Goal: Task Accomplishment & Management: Manage account settings

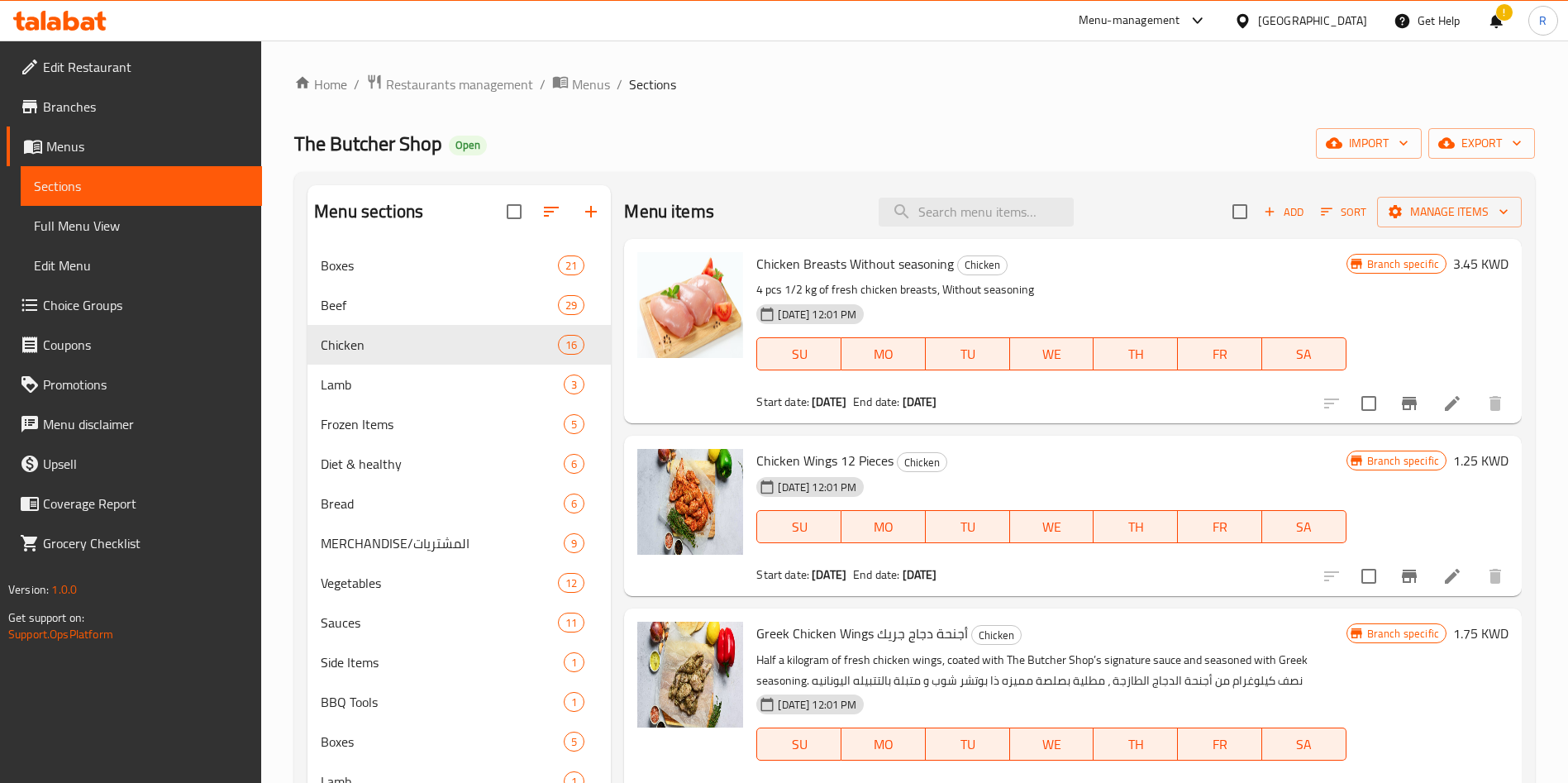
scroll to position [495, 0]
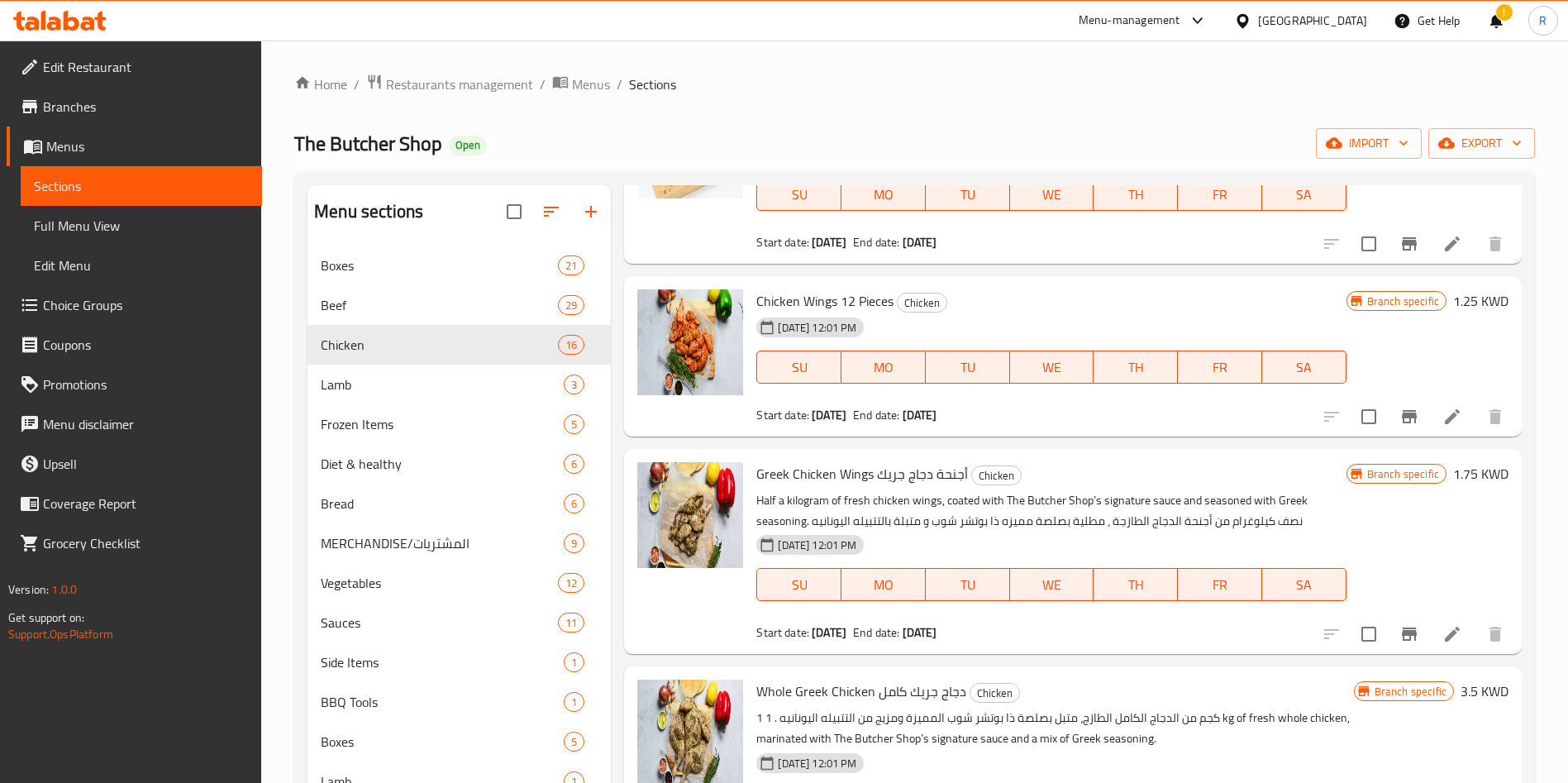
scroll to position [248, 0]
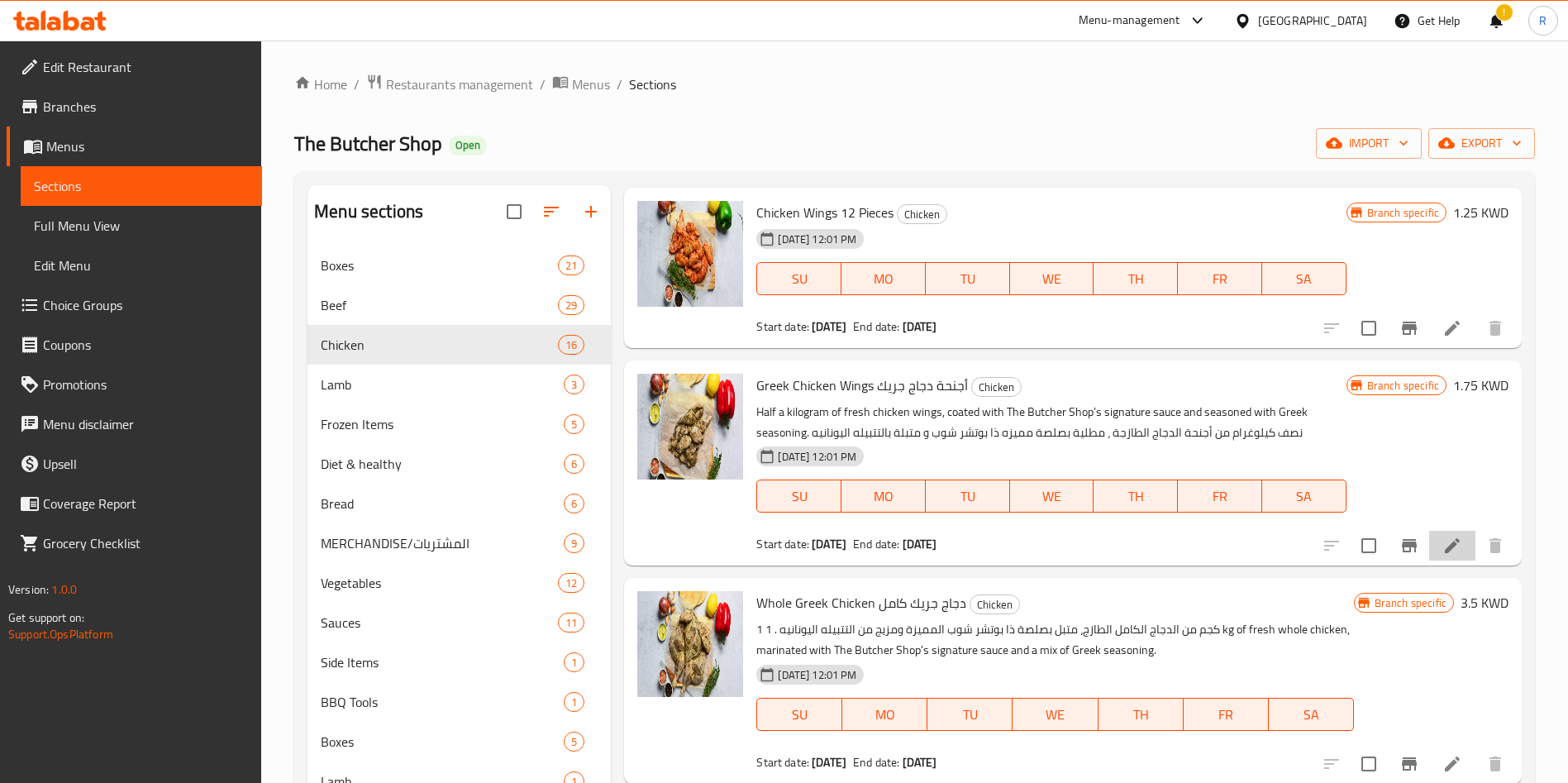
click at [1443, 549] on li at bounding box center [1452, 545] width 47 height 29
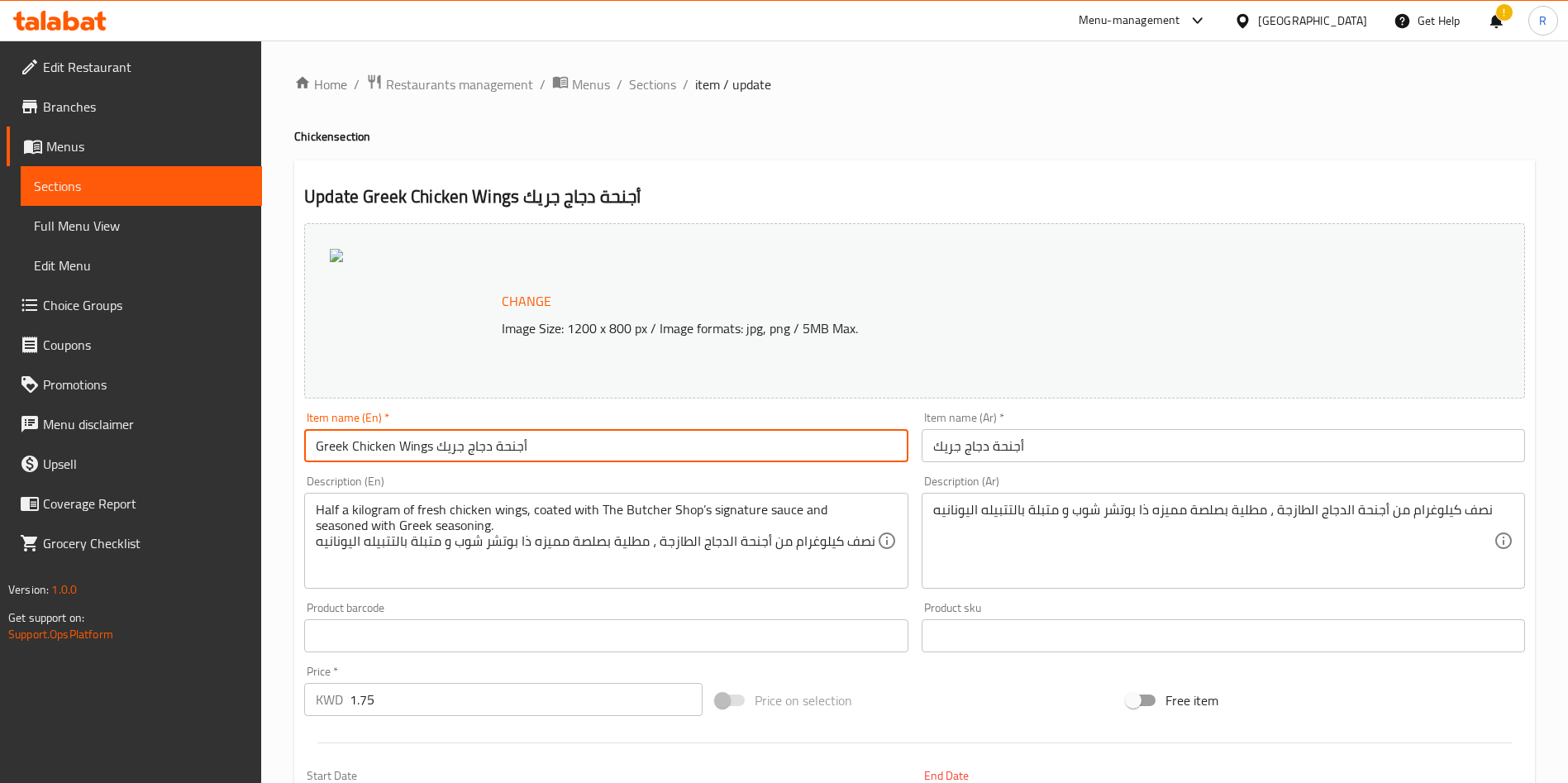
drag, startPoint x: 543, startPoint y: 443, endPoint x: 439, endPoint y: 452, distance: 104.4
click at [439, 452] on input "Greek Chicken Wings أجنحة دجاج جريك" at bounding box center [605, 445] width 604 height 33
type input "Greek Chicken Wings"
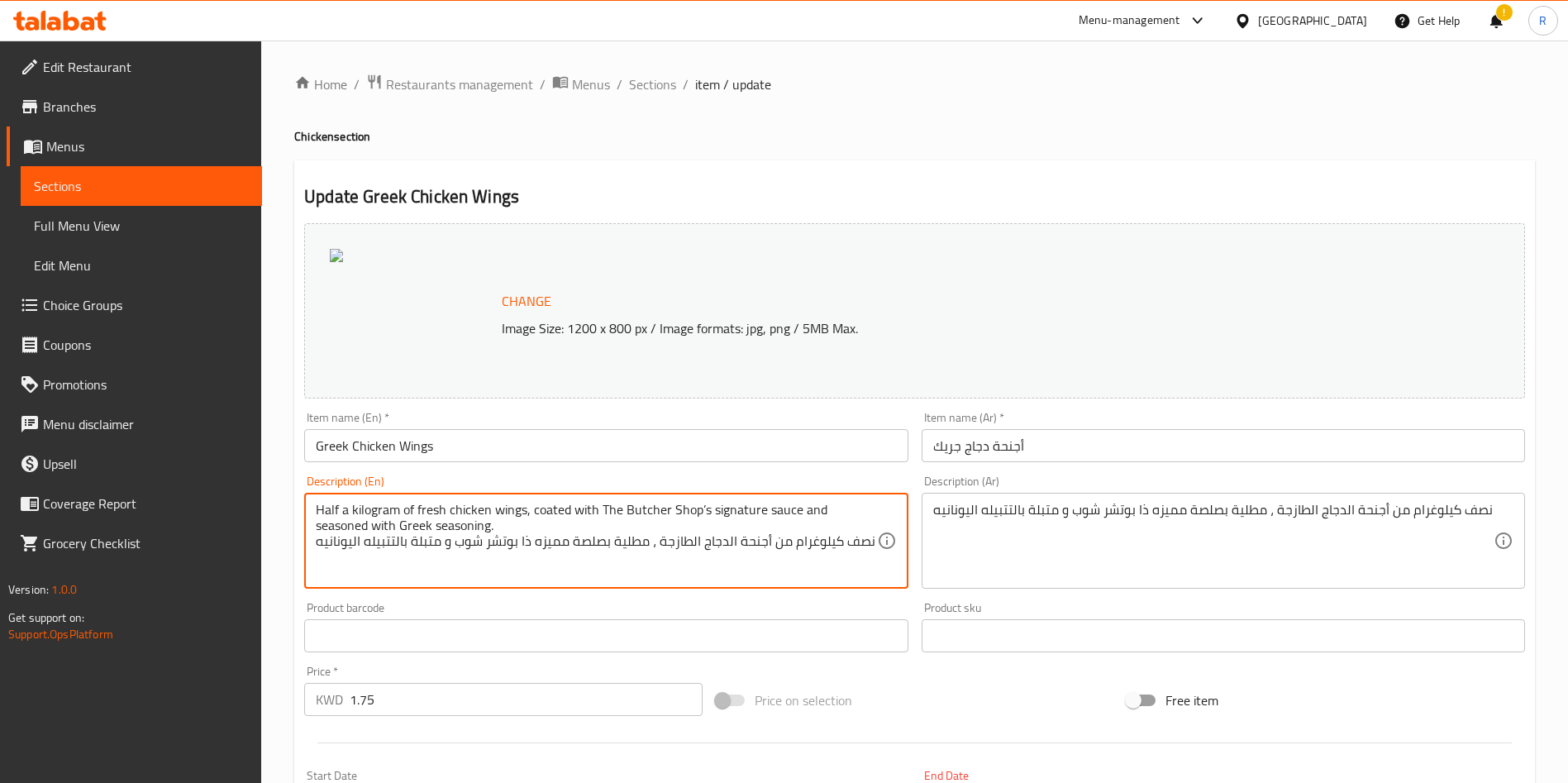
click at [751, 540] on textarea "Half a kilogram of fresh chicken wings, coated with The Butcher Shop’s signatur…" at bounding box center [596, 541] width 561 height 79
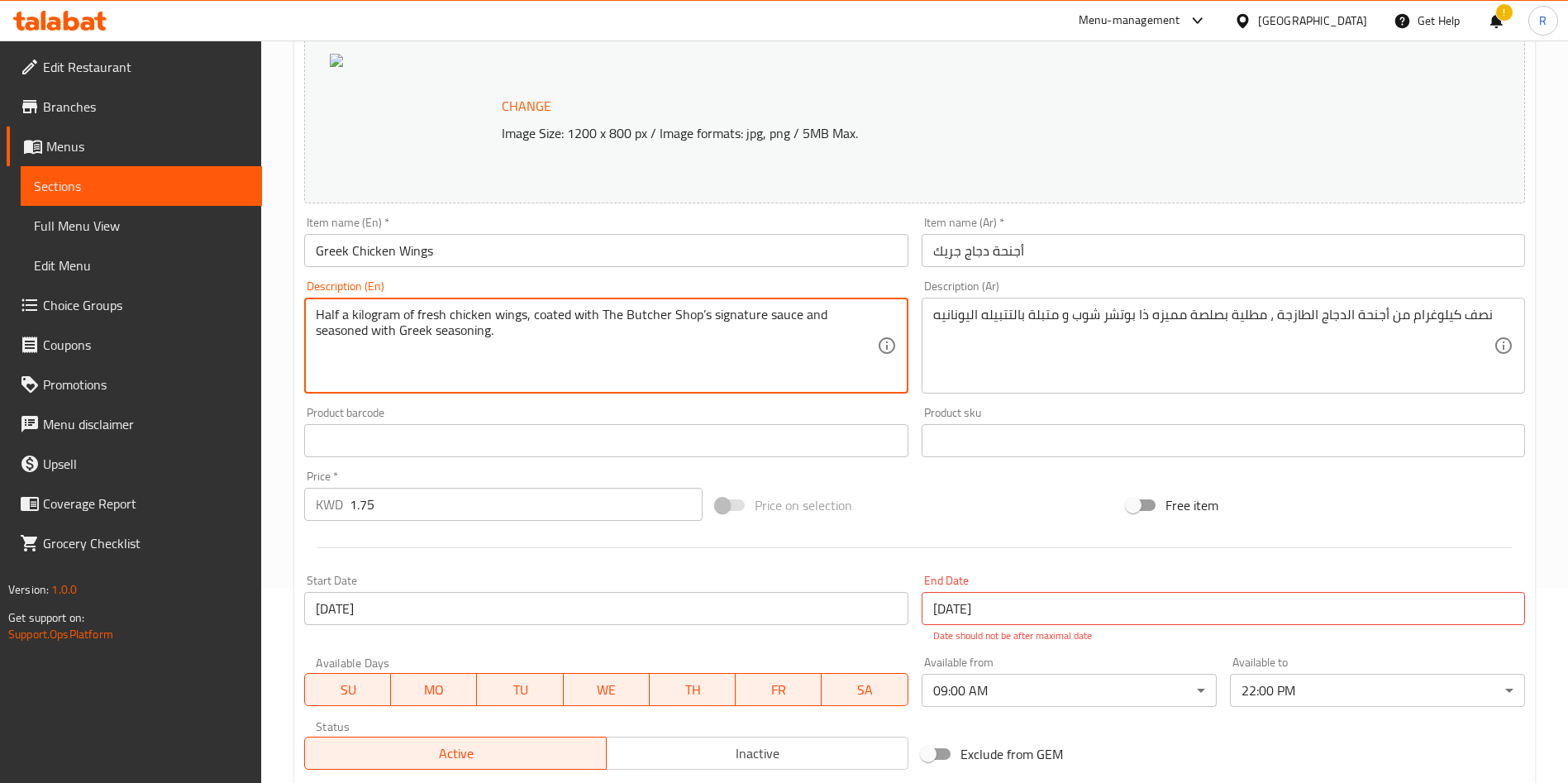
scroll to position [372, 0]
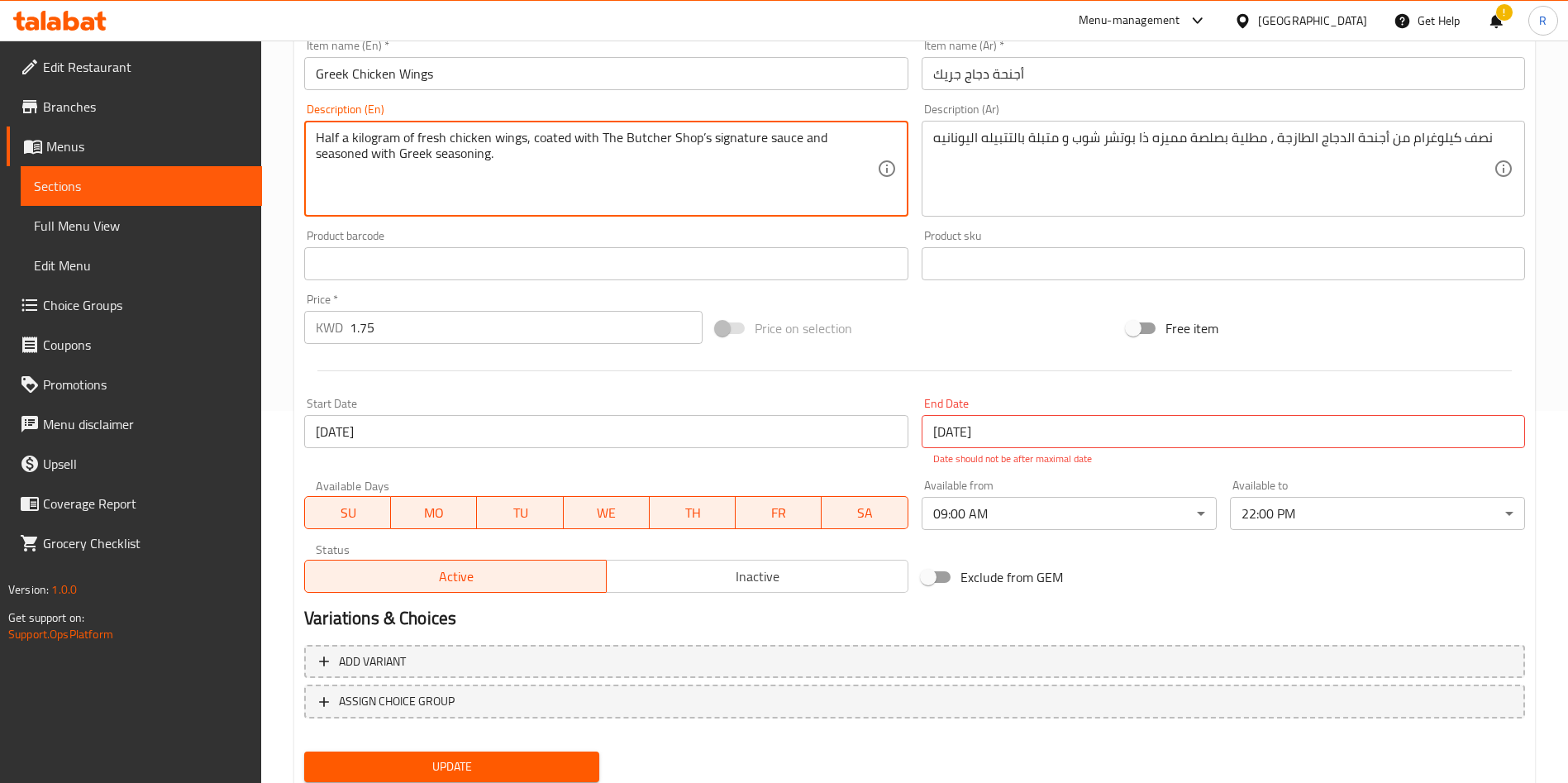
type textarea "Half a kilogram of fresh chicken wings, coated with The Butcher Shop’s signatur…"
click at [481, 757] on div "Change Image Size: 1200 x 800 px / Image formats: jpg, png / 5MB Max. Item name…" at bounding box center [914, 316] width 1234 height 943
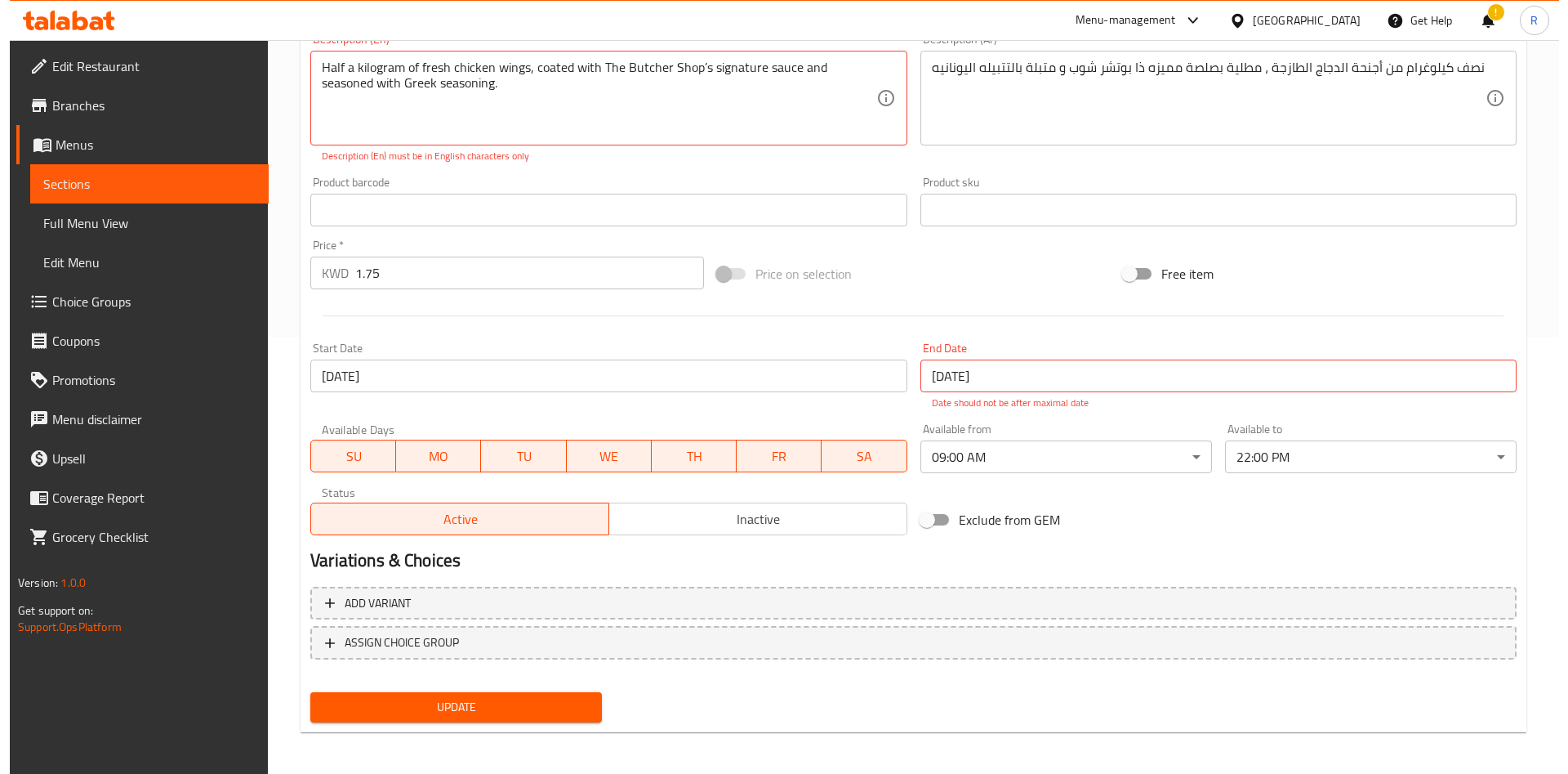
scroll to position [440, 0]
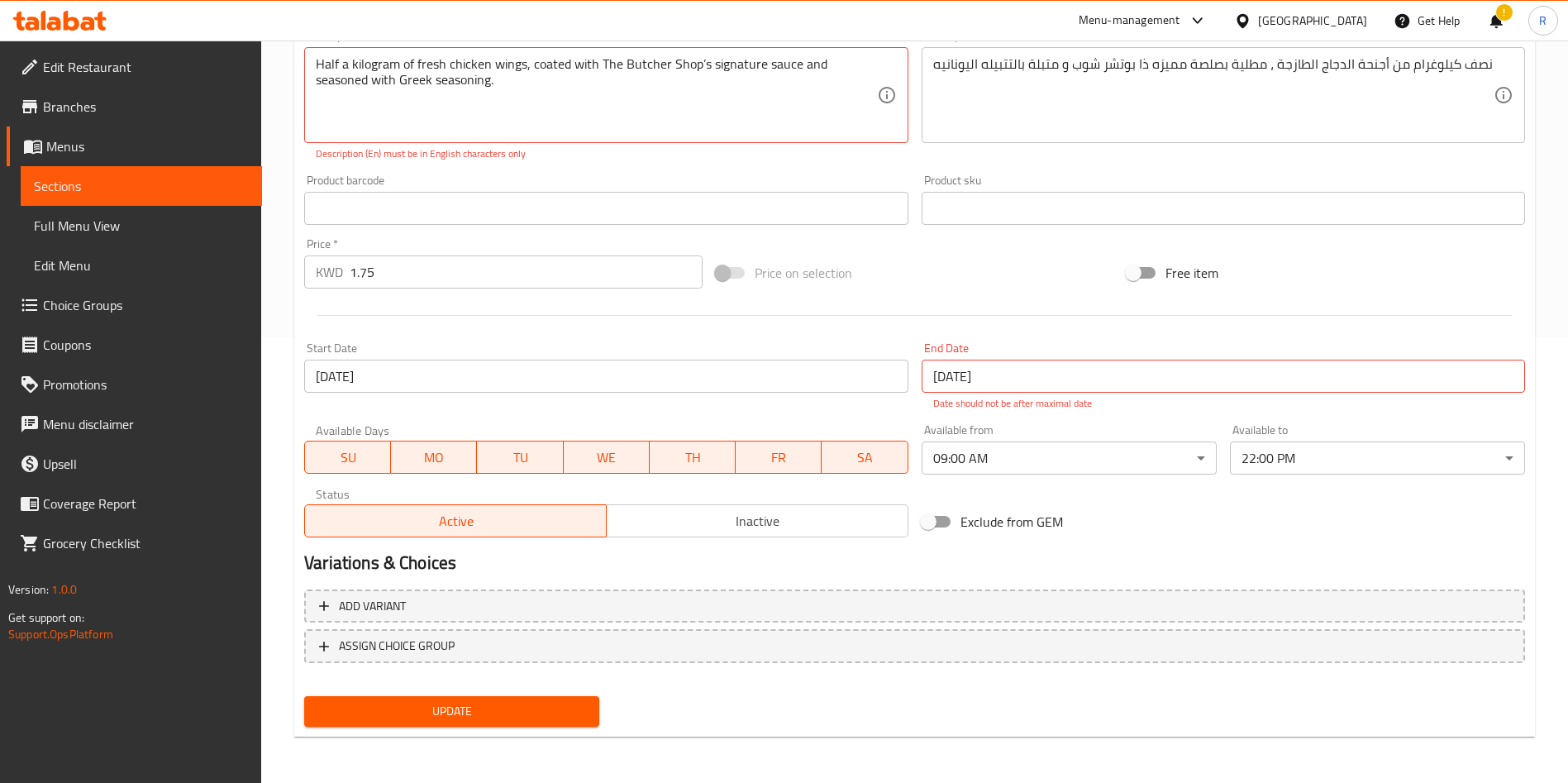
click at [958, 365] on input "[DATE]" at bounding box center [1223, 376] width 604 height 33
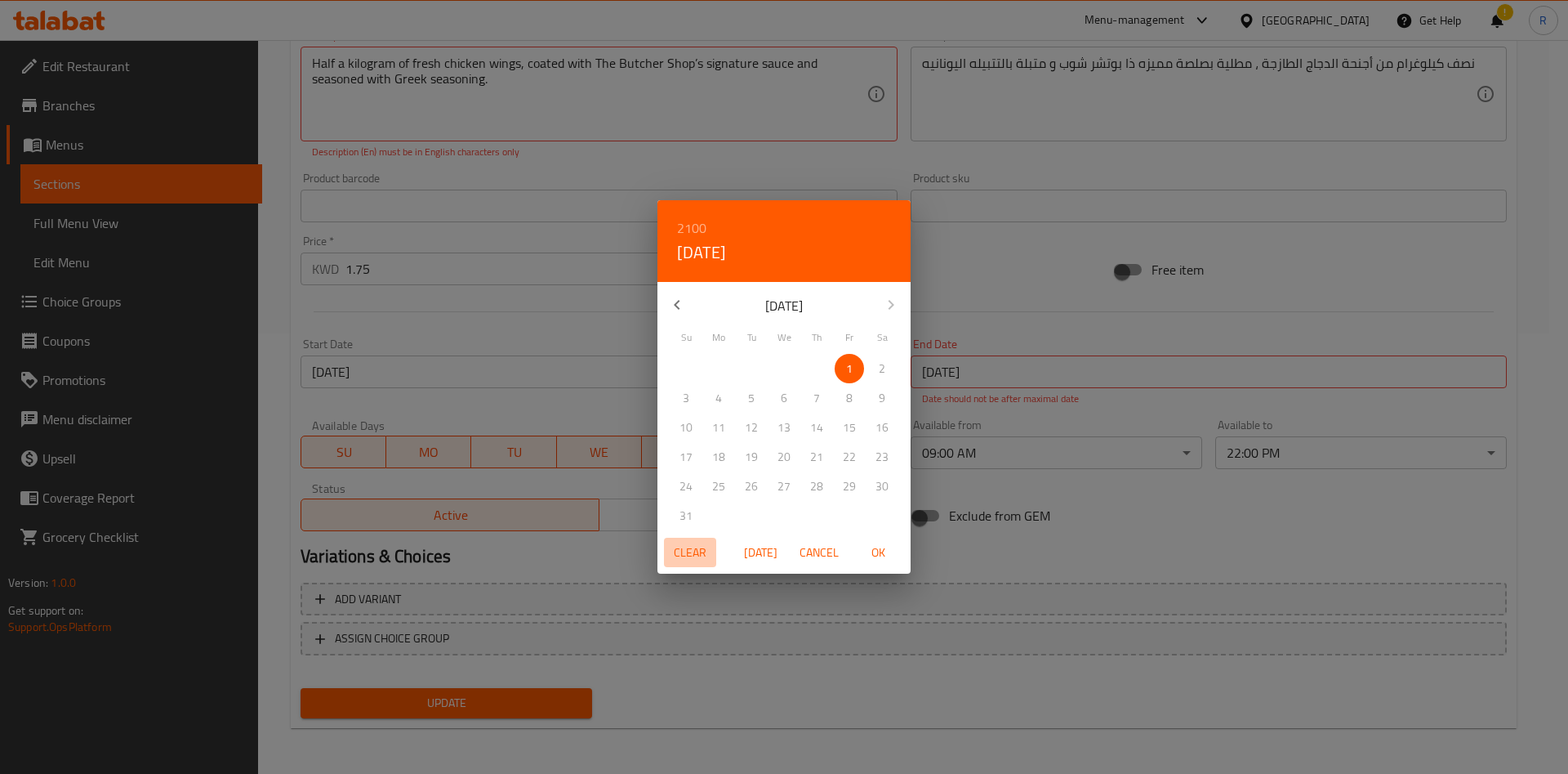
click at [701, 554] on span "Clear" at bounding box center [690, 552] width 39 height 21
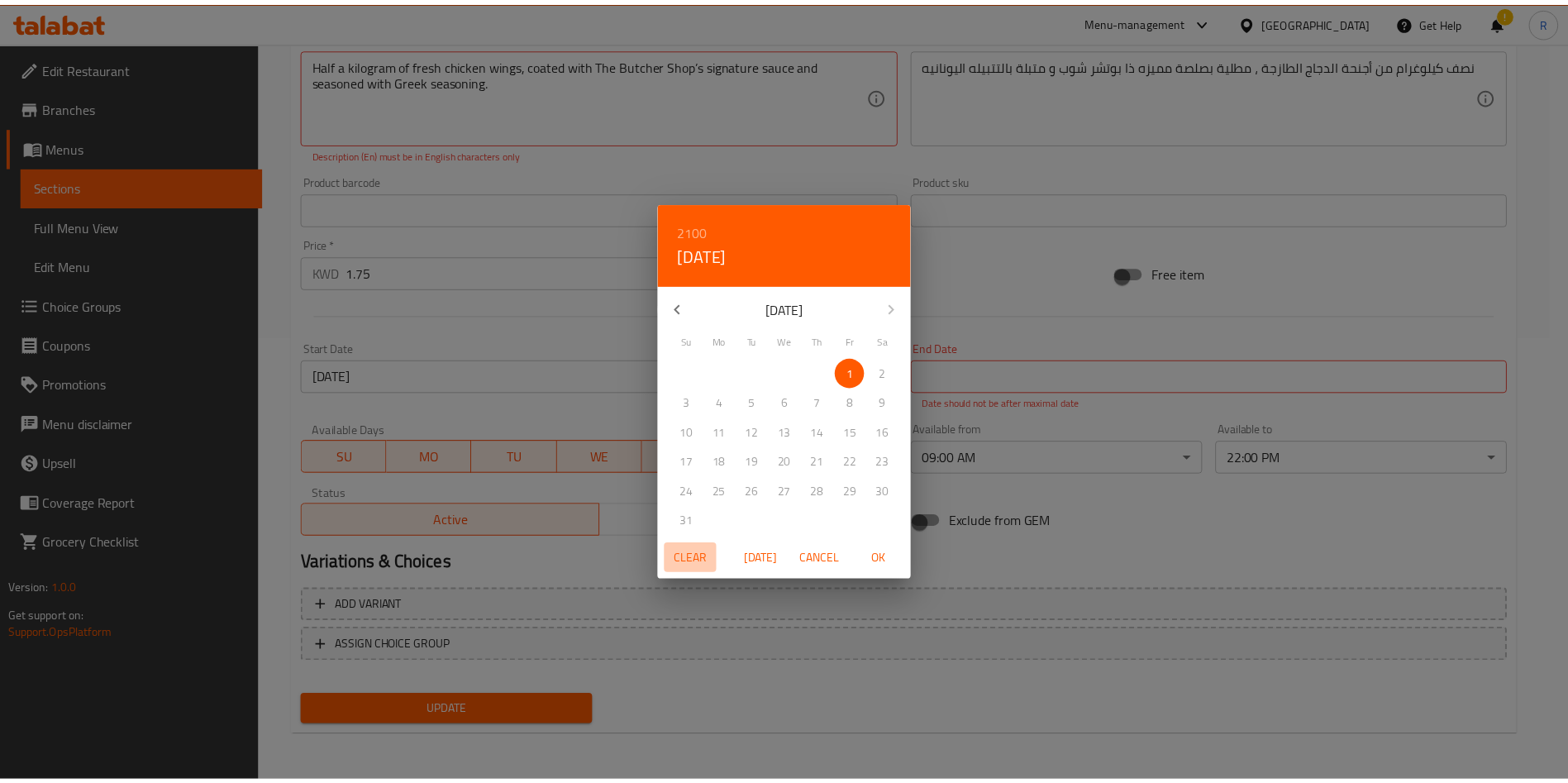
scroll to position [428, 0]
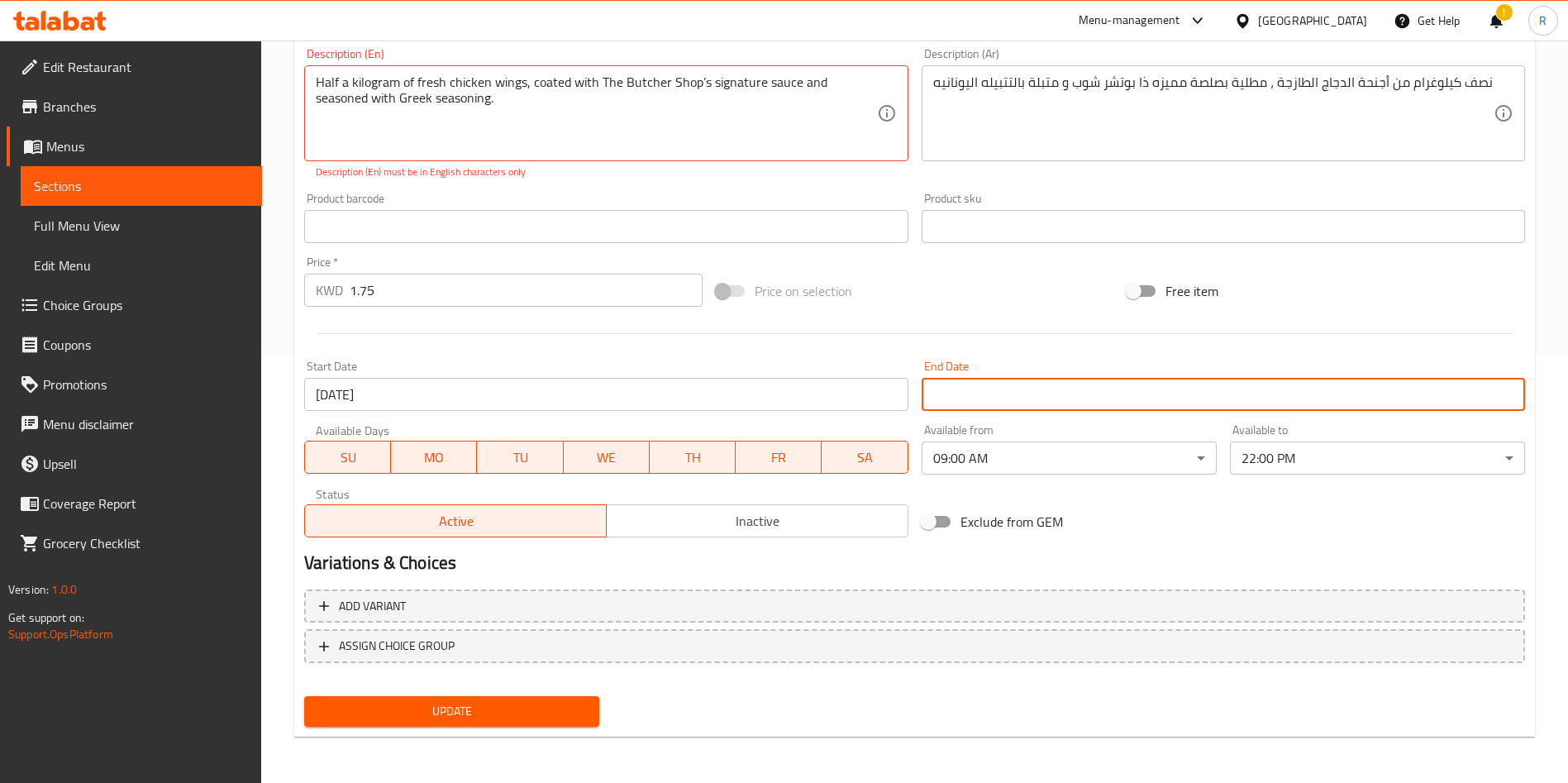
click at [503, 703] on span "Update" at bounding box center [451, 711] width 268 height 21
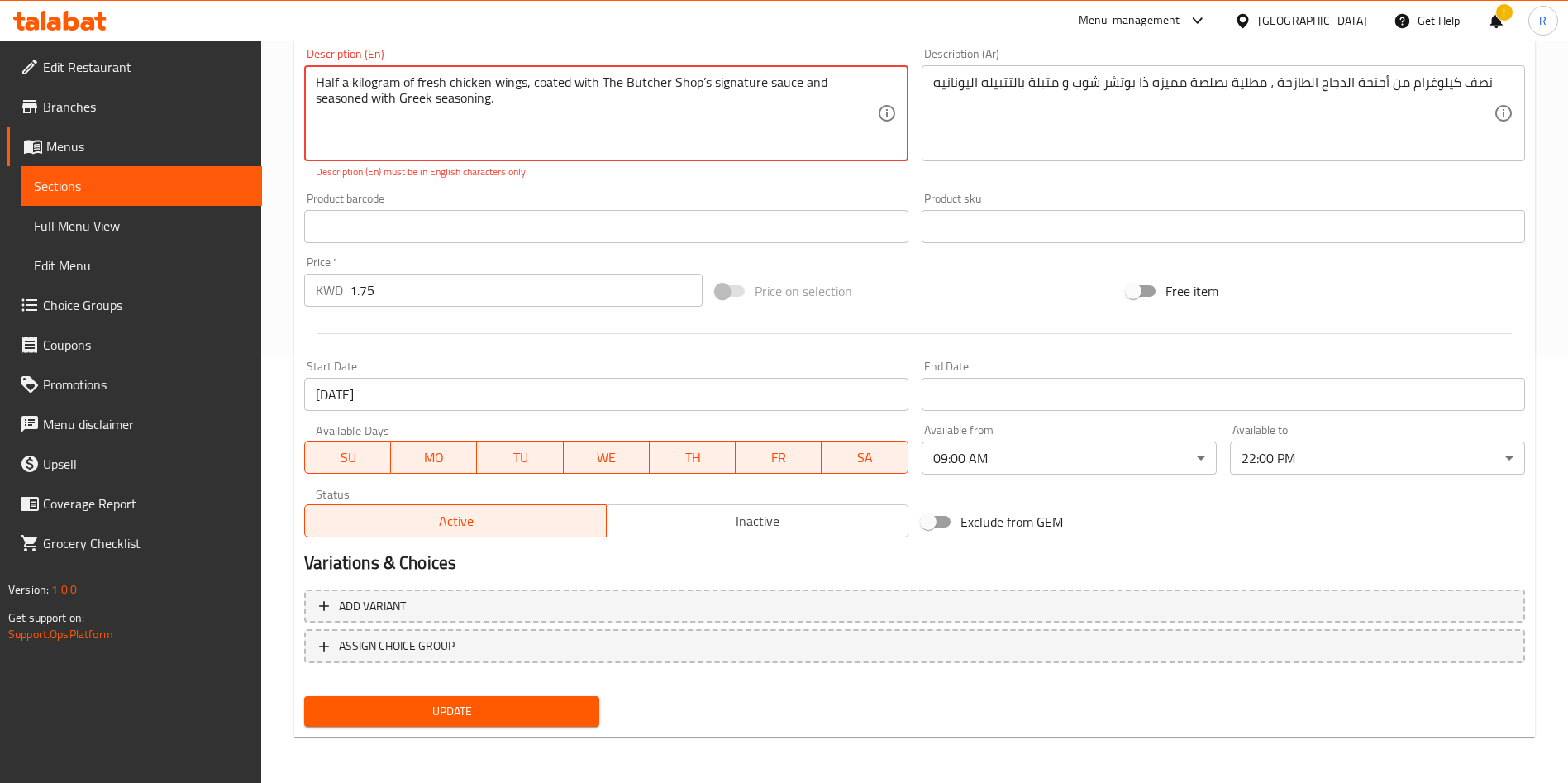
click at [702, 81] on textarea "Half a kilogram of fresh chicken wings, coated with The Butcher Shop’s signatur…" at bounding box center [596, 114] width 561 height 79
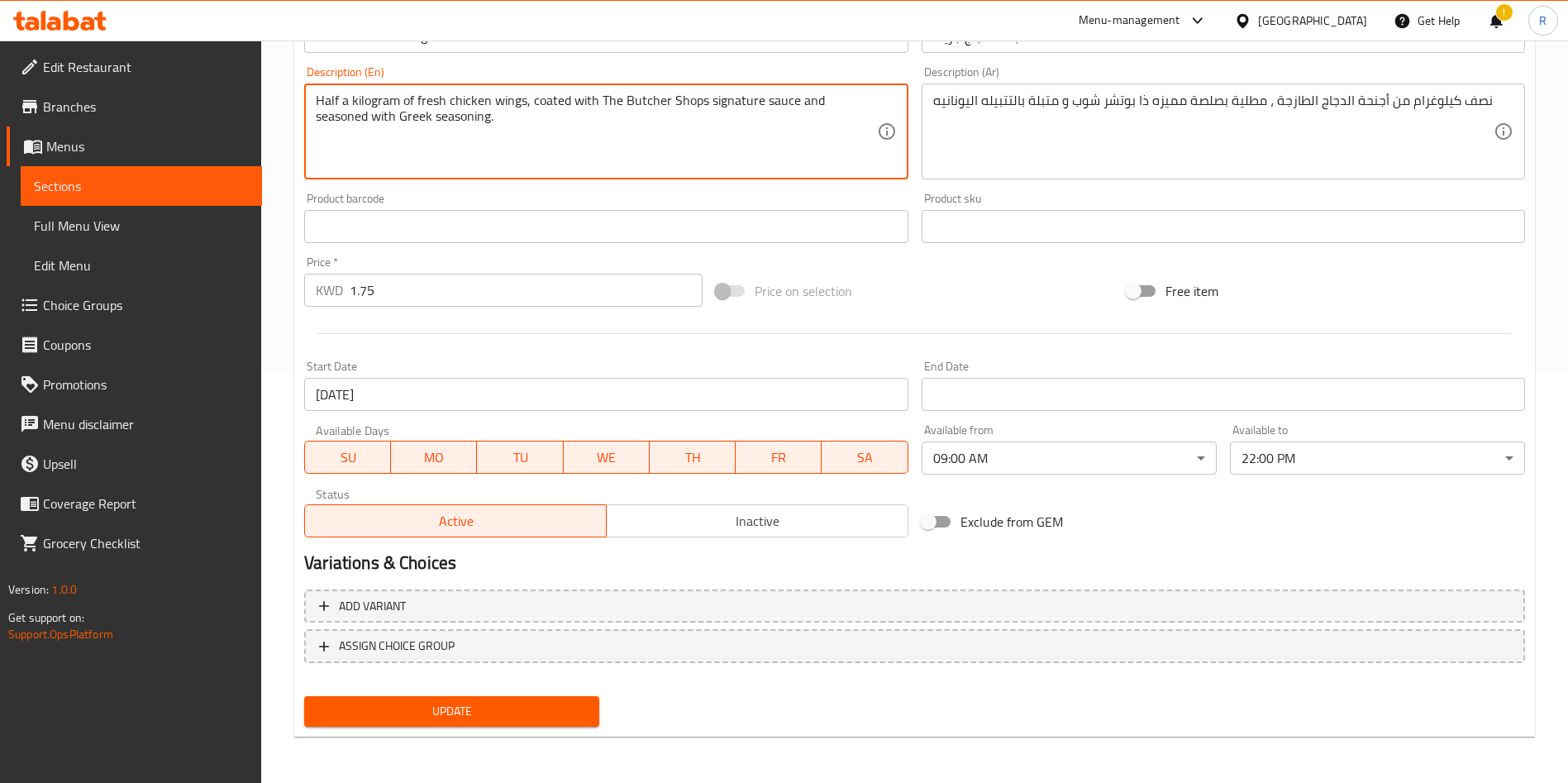
scroll to position [409, 0]
type textarea "Half a kilogram of fresh chicken wings, coated with The Butcher Shop signature …"
click at [467, 715] on span "Update" at bounding box center [451, 711] width 268 height 21
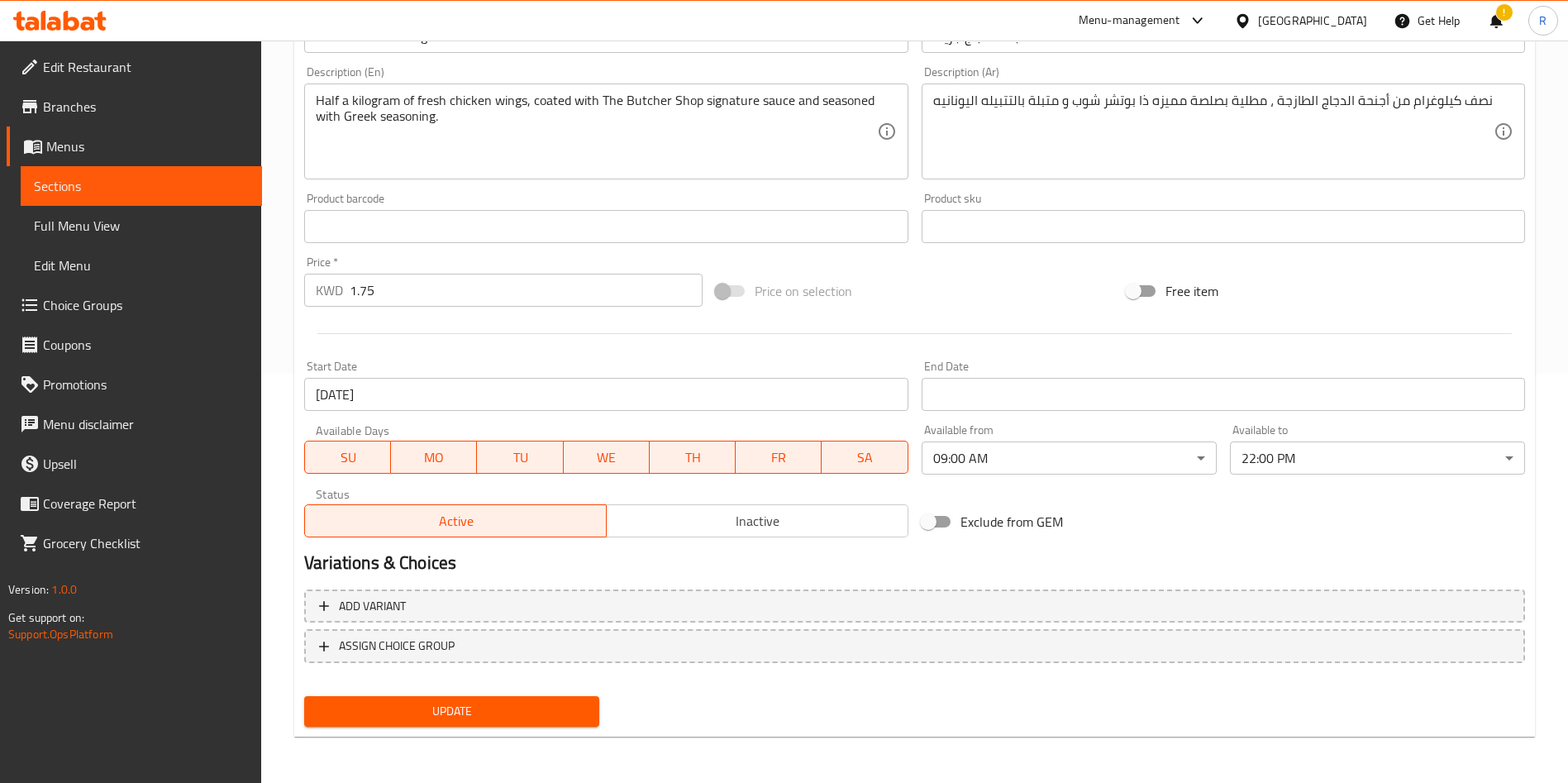
click at [552, 719] on span "Update" at bounding box center [451, 711] width 268 height 21
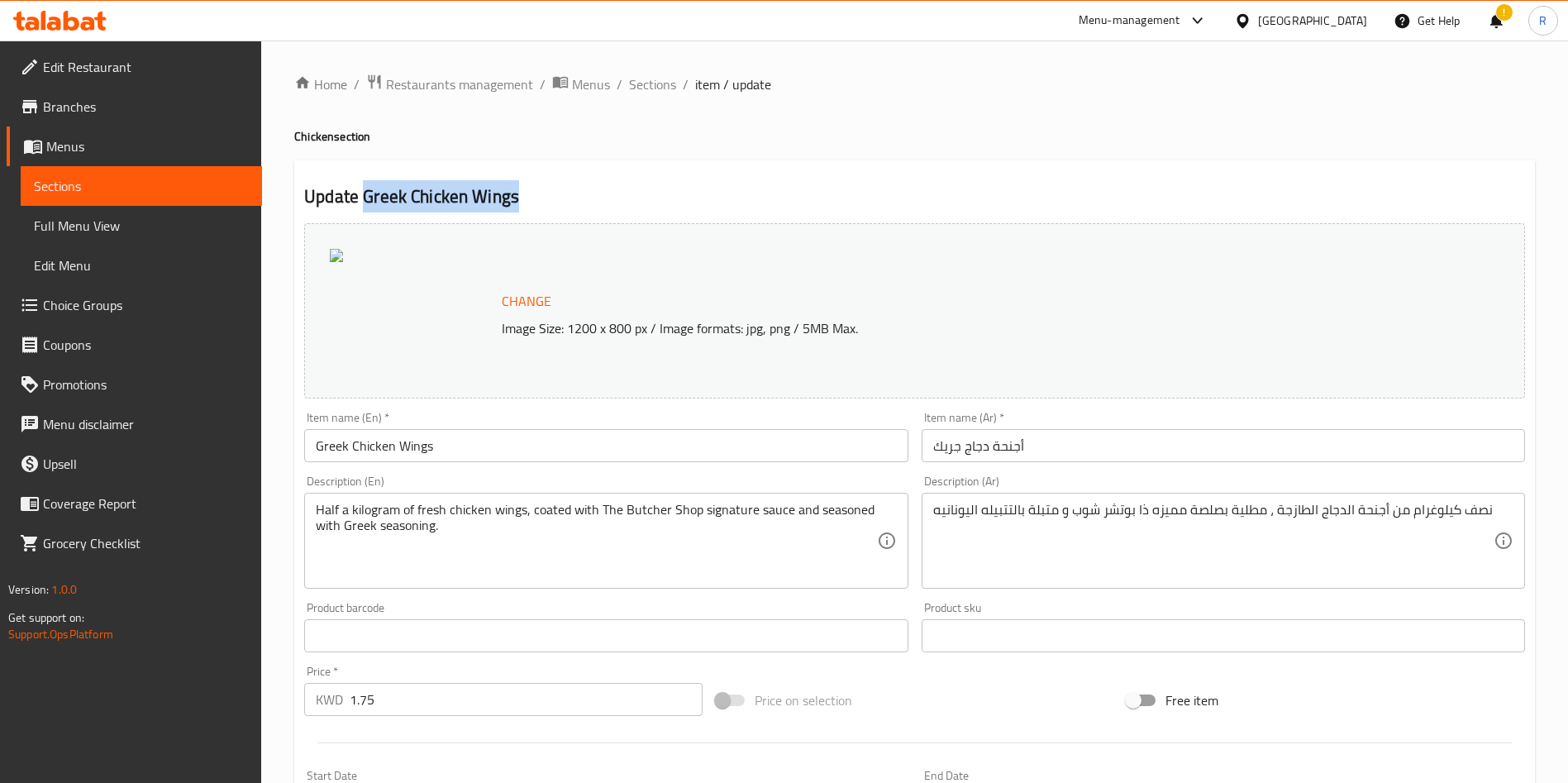
drag, startPoint x: 520, startPoint y: 197, endPoint x: 365, endPoint y: 201, distance: 155.1
click at [365, 201] on h2 "Update Greek Chicken Wings" at bounding box center [914, 196] width 1221 height 25
copy h2 "Greek Chicken Wings"
click at [659, 82] on span "Sections" at bounding box center [652, 84] width 47 height 20
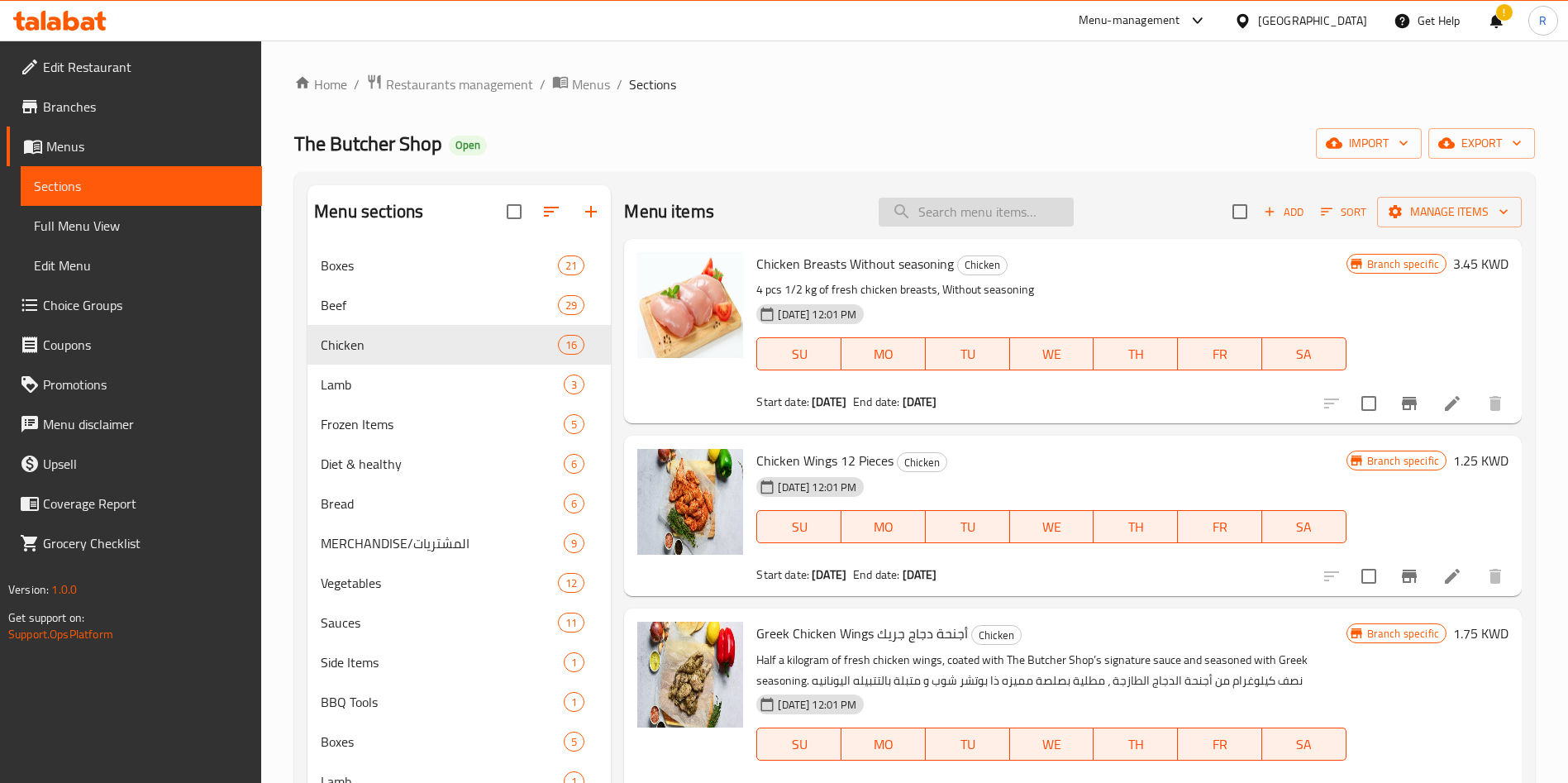
click at [930, 217] on input "search" at bounding box center [975, 212] width 195 height 29
paste input "Greek Chicken Wings"
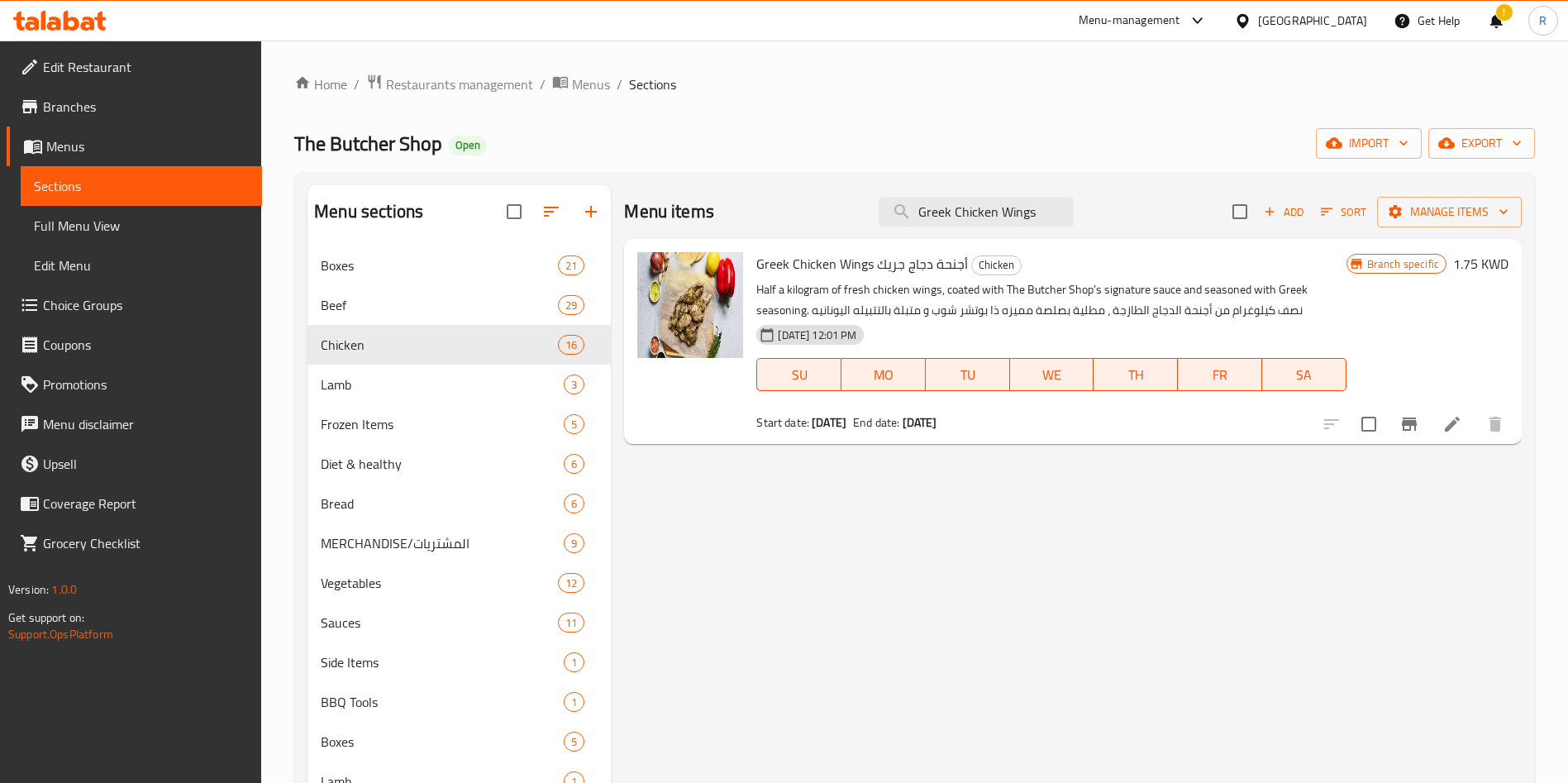
type input "Greek Chicken Wings"
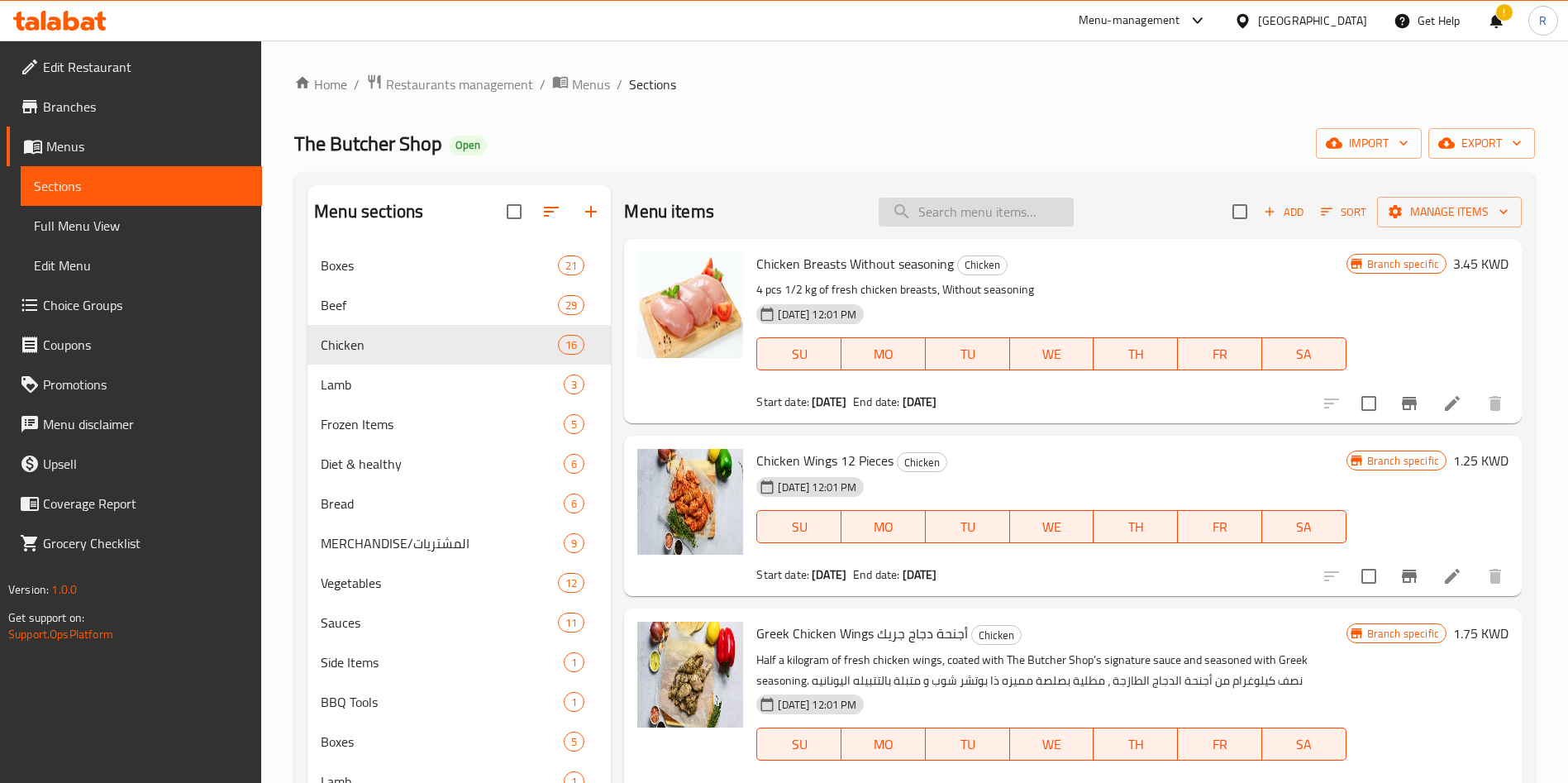
click at [950, 206] on input "search" at bounding box center [975, 212] width 195 height 29
paste input "Greek Chicken Wings"
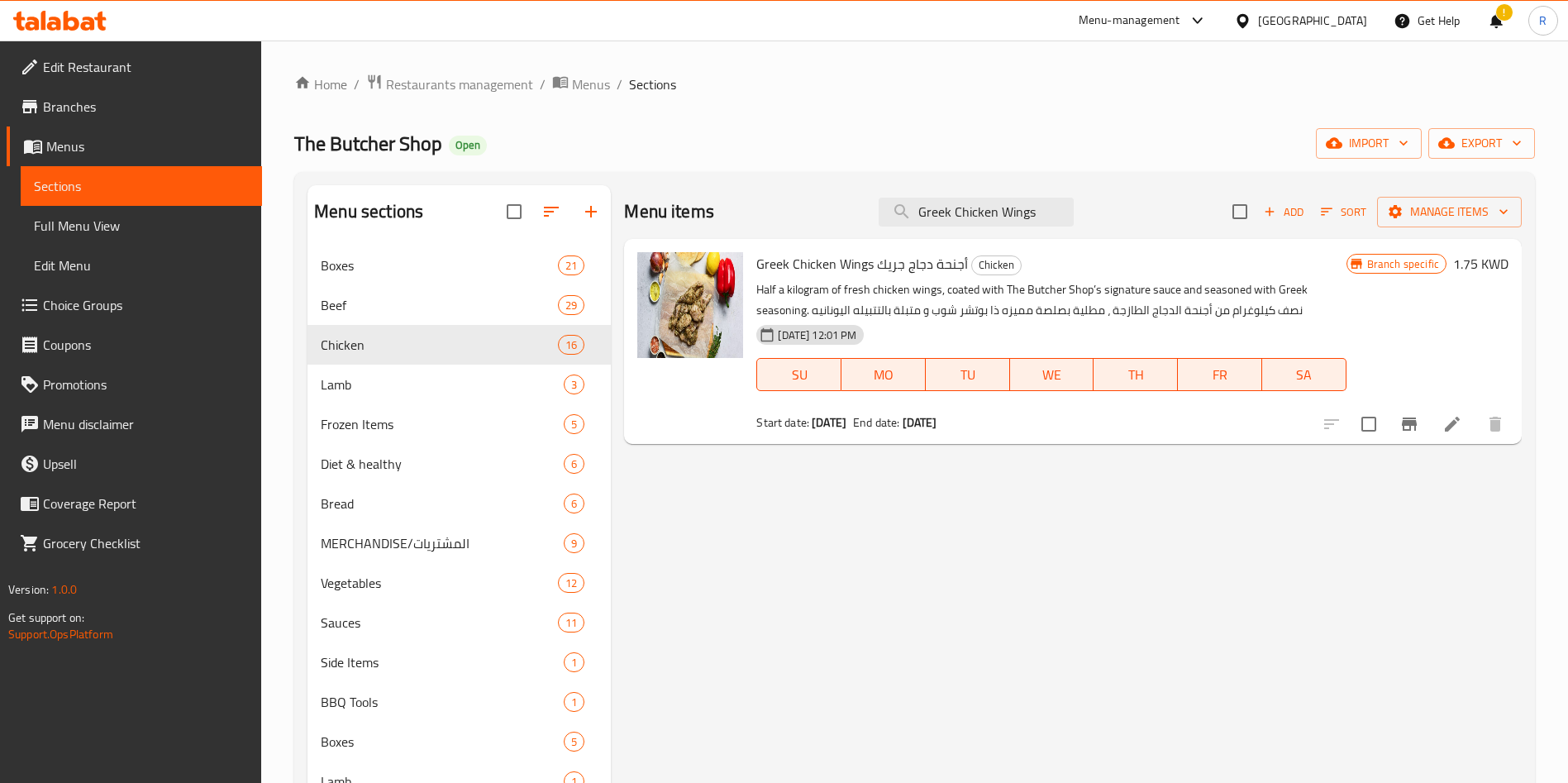
type input "Greek Chicken Wings"
click at [1441, 430] on li at bounding box center [1452, 424] width 47 height 29
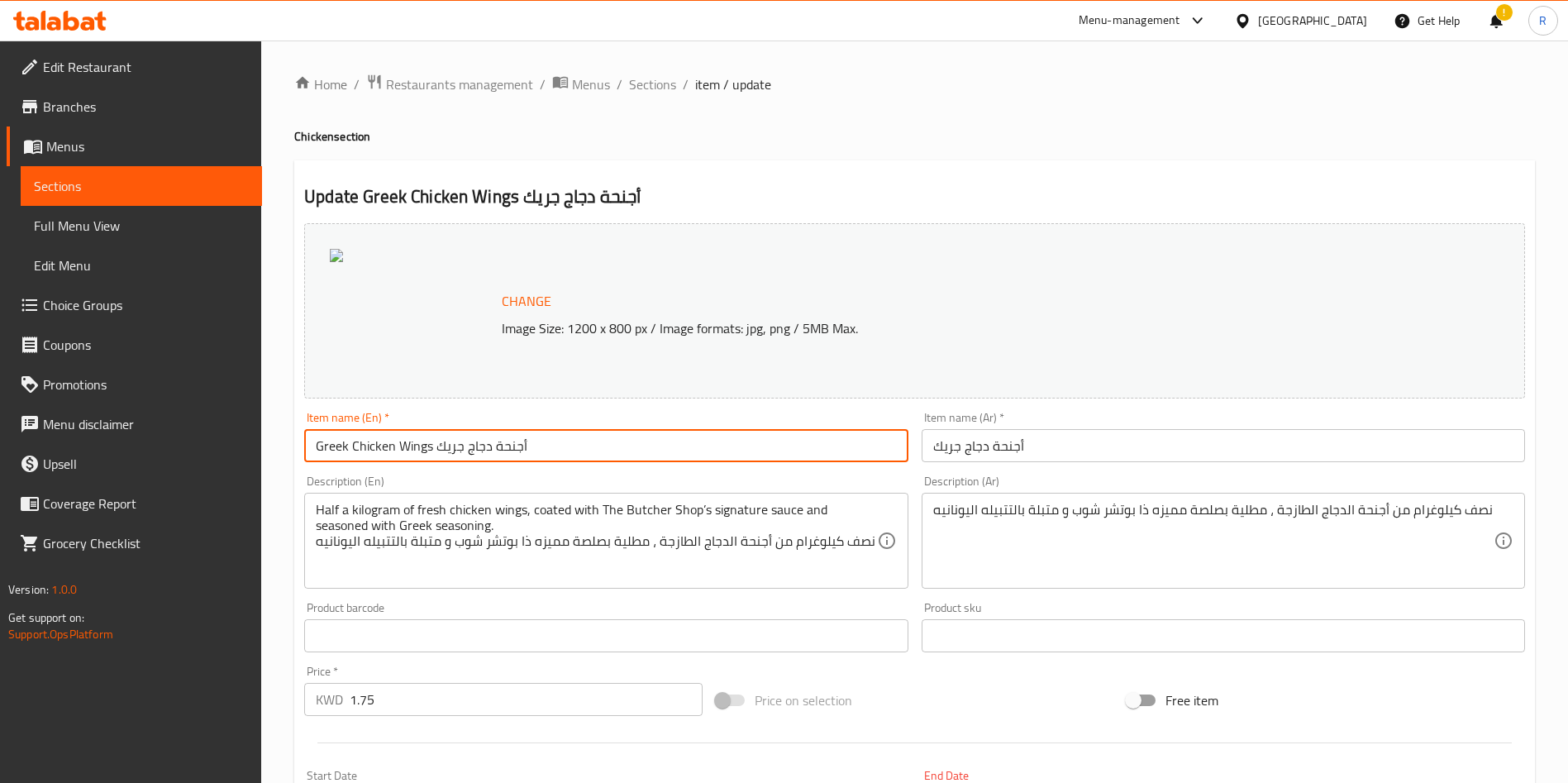
drag, startPoint x: 574, startPoint y: 444, endPoint x: 432, endPoint y: 430, distance: 142.7
click at [432, 430] on input "Greek Chicken Wings أجنحة دجاج جريك" at bounding box center [605, 445] width 604 height 33
type input "Greek Chicken Wings"
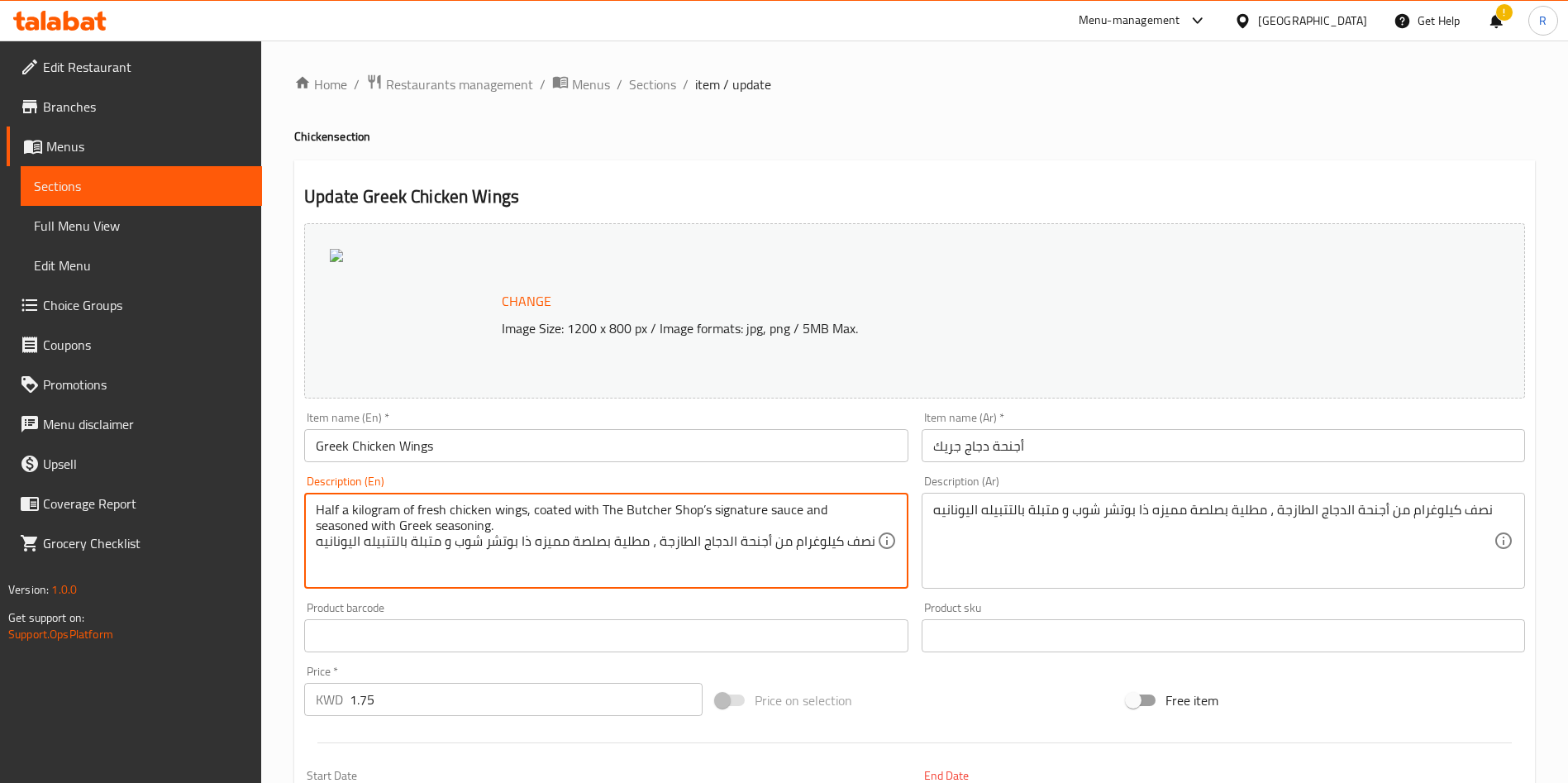
click at [774, 546] on textarea "Half a kilogram of fresh chicken wings, coated with The Butcher Shop’s signatur…" at bounding box center [596, 541] width 561 height 79
click at [704, 517] on textarea "Half a kilogram of fresh chicken wings, coated with The Butcher Shop’s signatur…" at bounding box center [596, 541] width 561 height 79
click at [702, 515] on textarea "Half a kilogram of fresh chicken wings, coated with The Butcher Shop’s signatur…" at bounding box center [596, 541] width 561 height 79
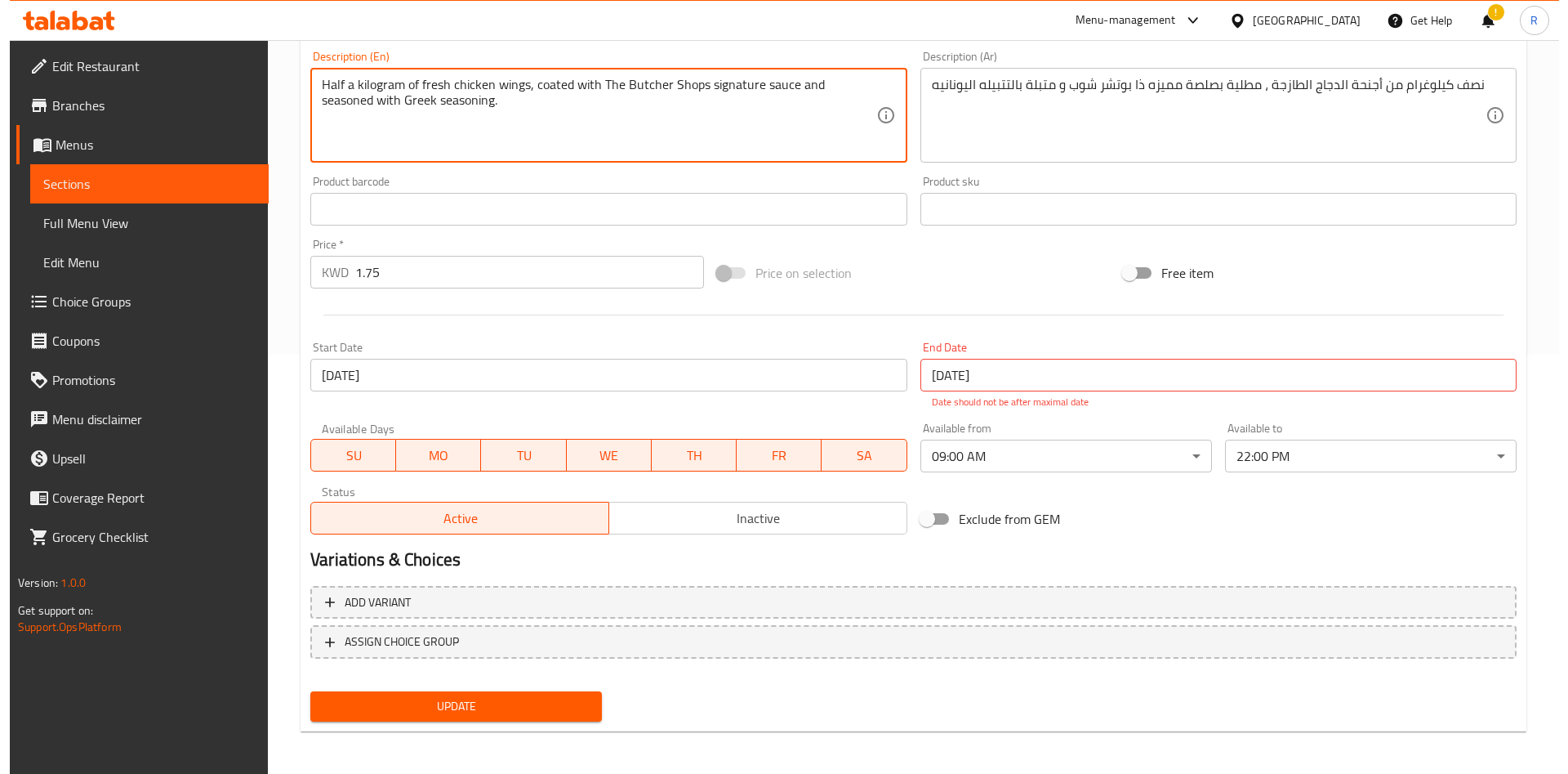
scroll to position [423, 0]
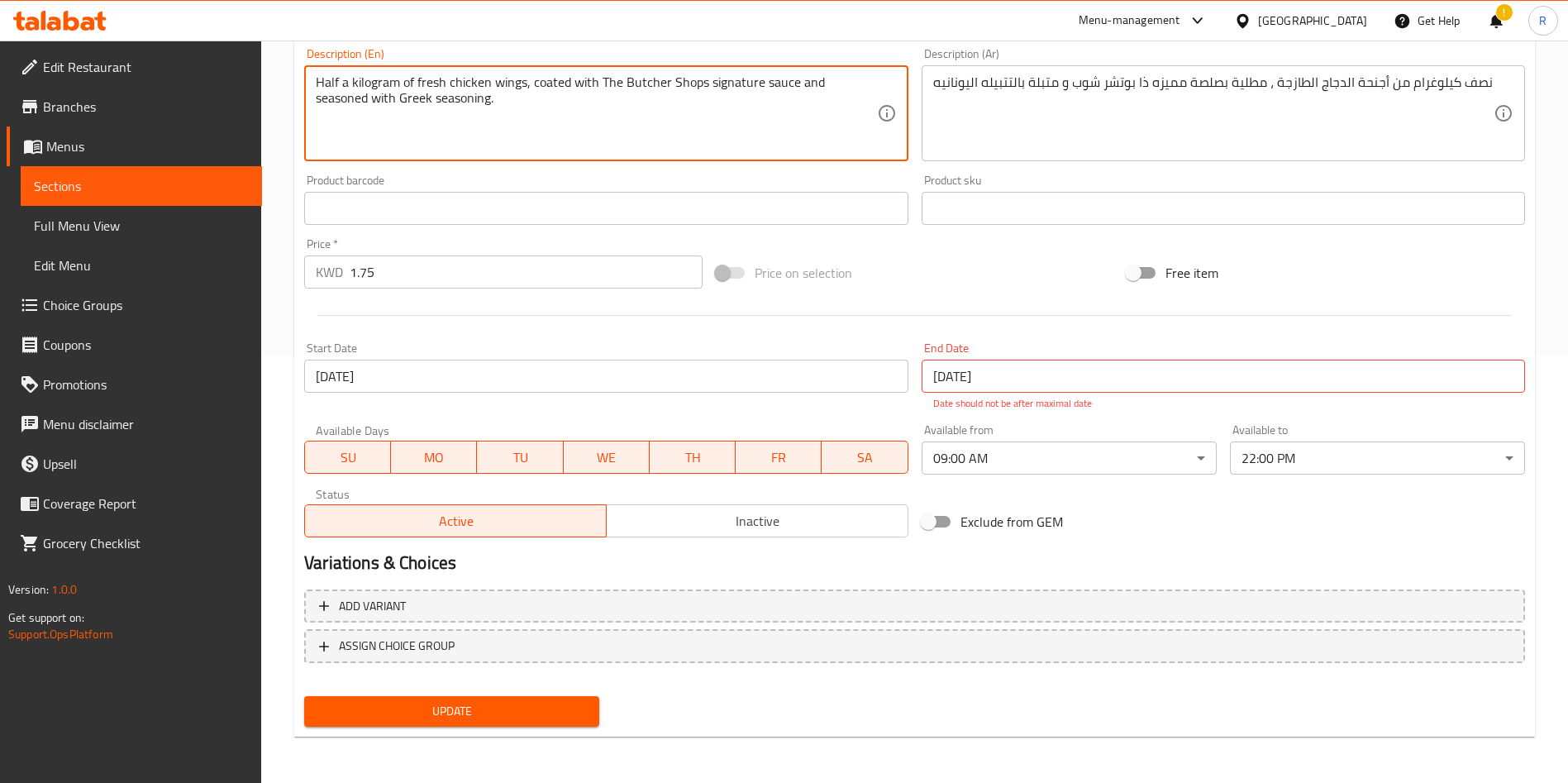
type textarea "Half a kilogram of fresh chicken wings, coated with The Butcher Shops signature…"
click at [1040, 382] on input "[DATE]" at bounding box center [1223, 376] width 604 height 33
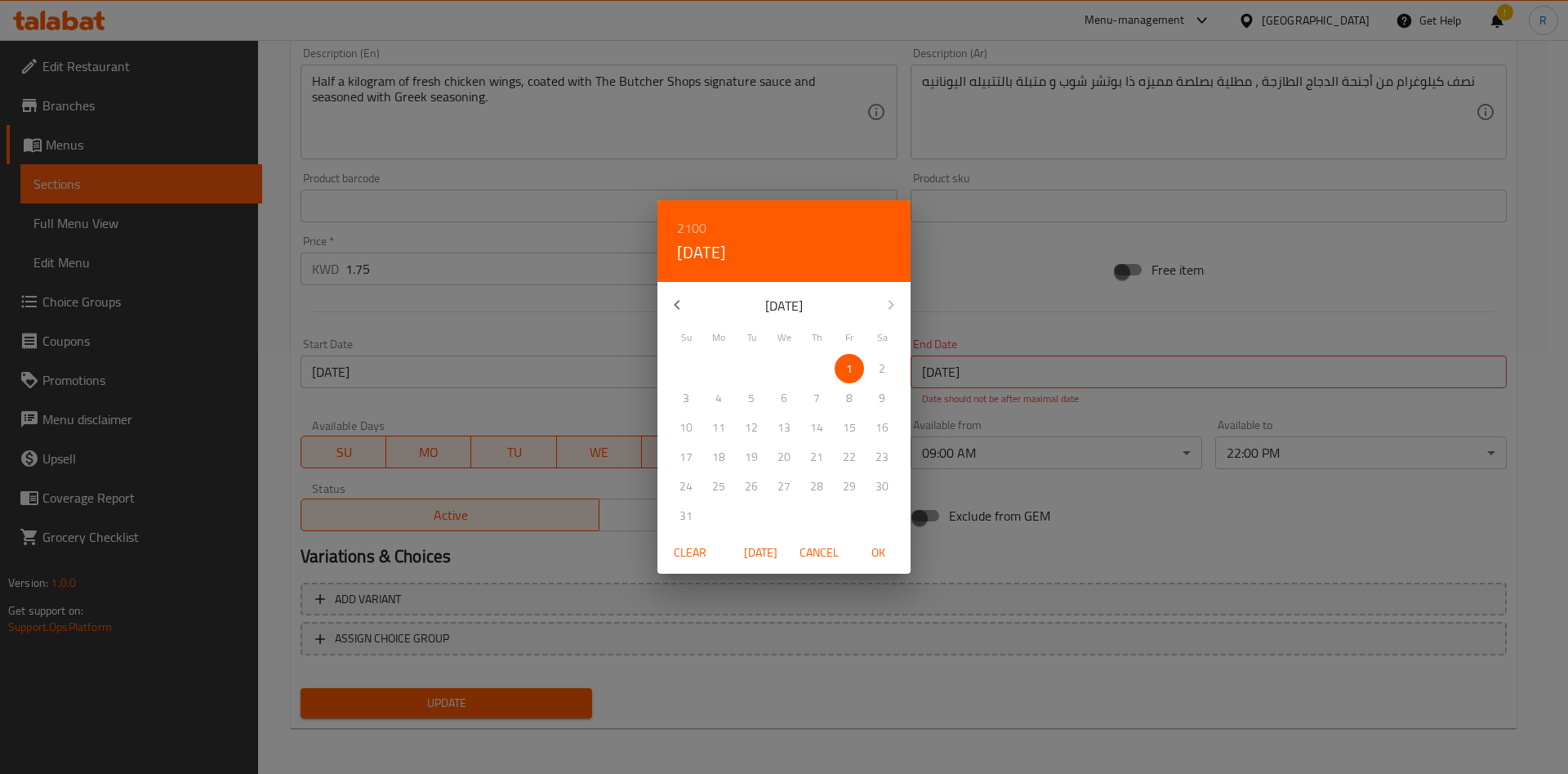
click at [685, 546] on span "Clear" at bounding box center [690, 552] width 39 height 21
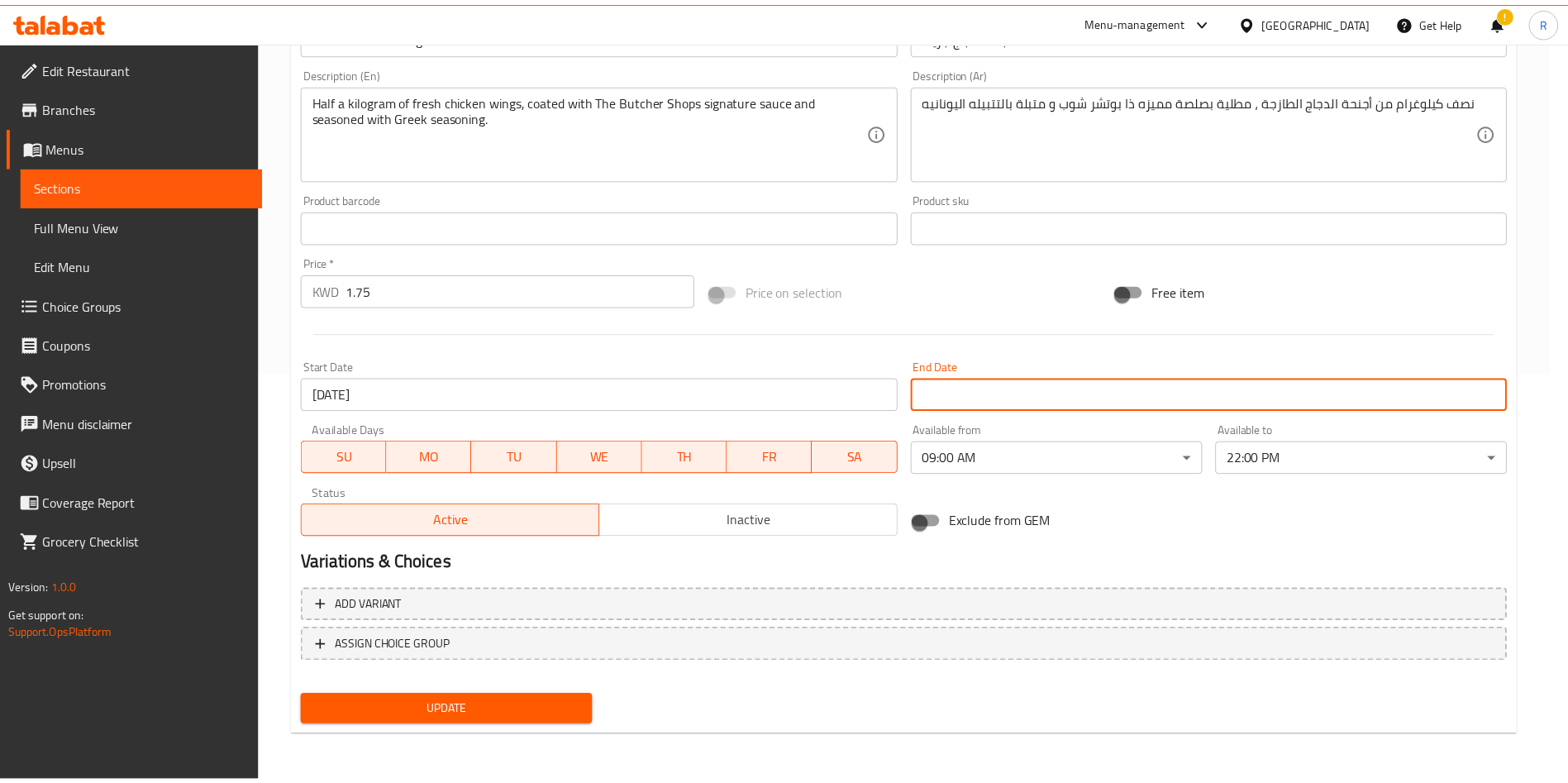
scroll to position [409, 0]
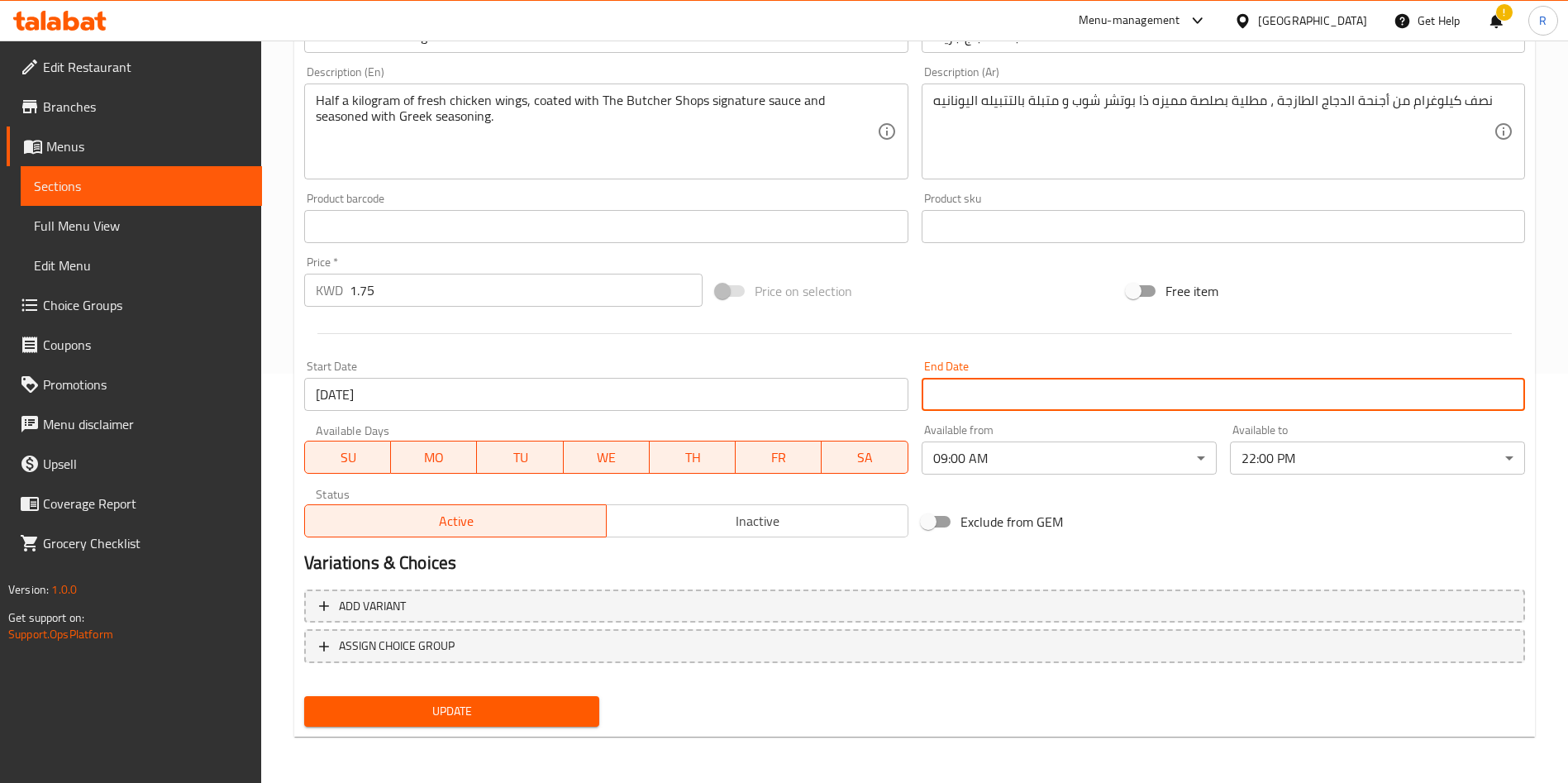
click at [527, 392] on input "[DATE]" at bounding box center [605, 394] width 604 height 33
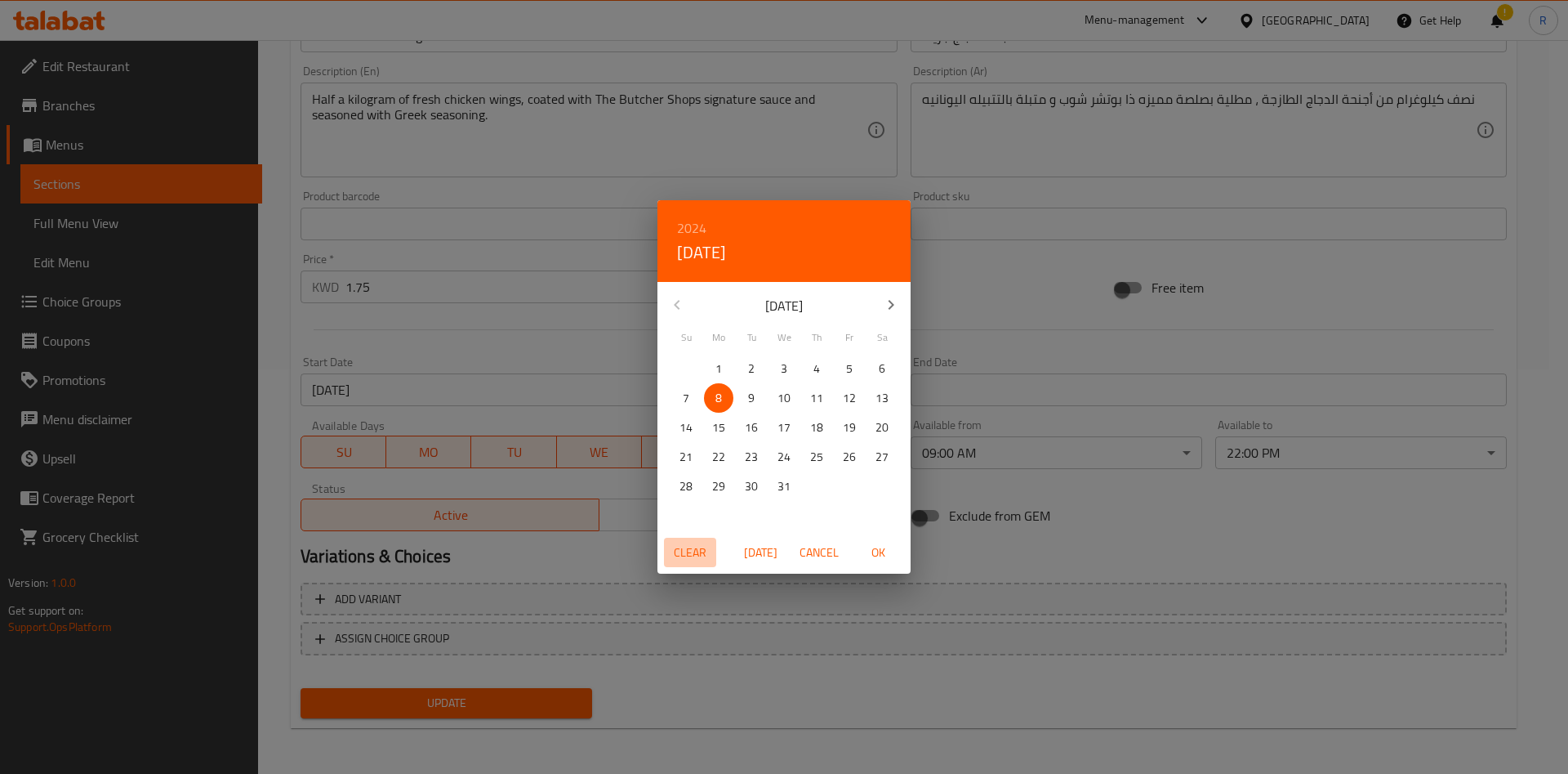
click at [690, 548] on span "Clear" at bounding box center [690, 552] width 39 height 21
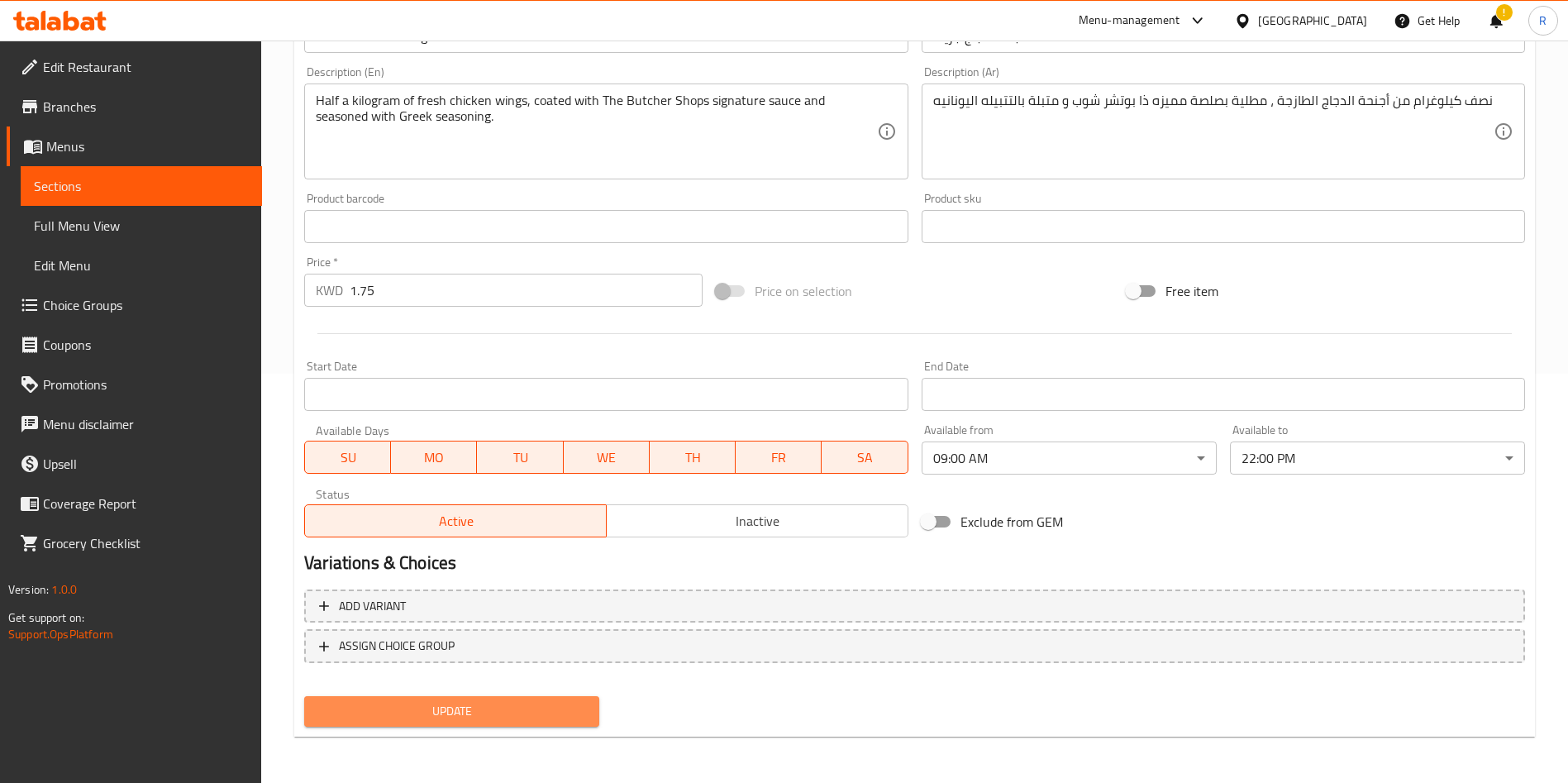
click at [557, 710] on span "Update" at bounding box center [451, 711] width 268 height 21
